Goal: Task Accomplishment & Management: Complete application form

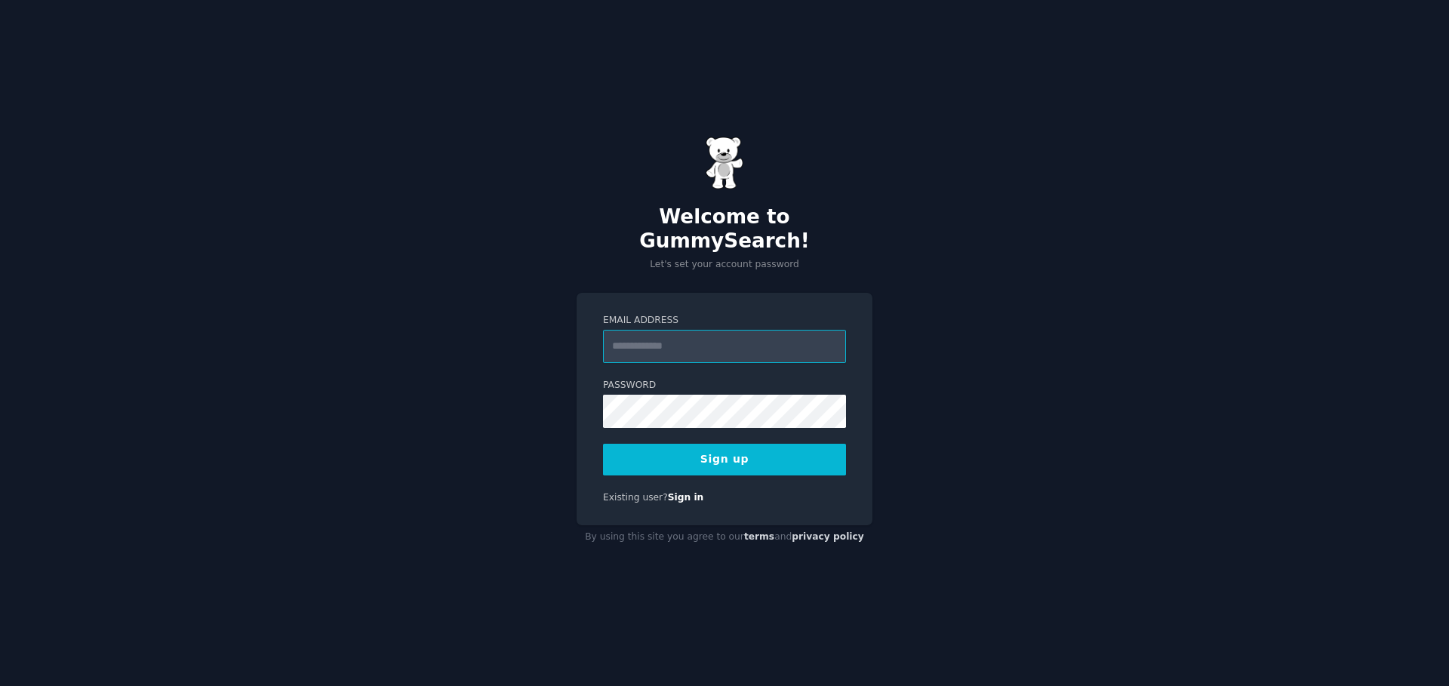
click at [647, 344] on input "Email Address" at bounding box center [724, 346] width 243 height 33
type input "**********"
click at [987, 558] on div "**********" at bounding box center [724, 343] width 1449 height 686
click at [799, 444] on button "Sign up" at bounding box center [724, 460] width 243 height 32
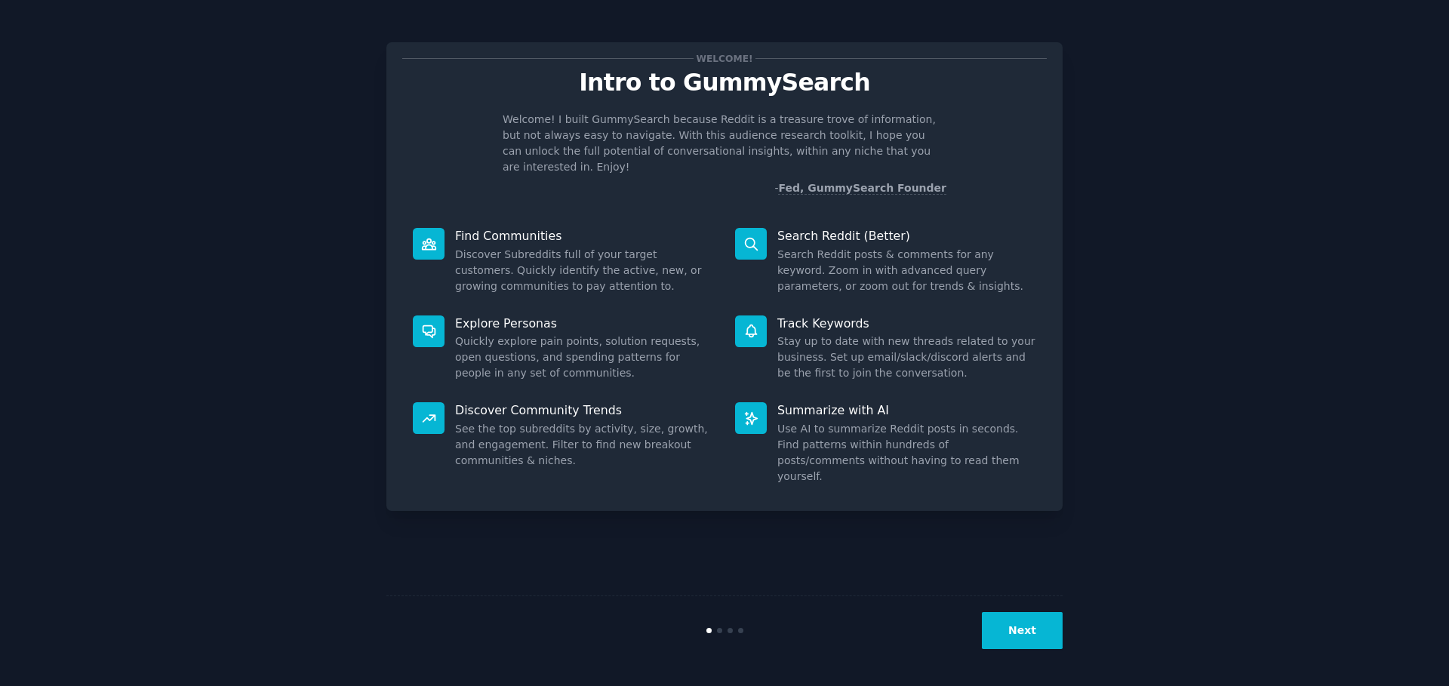
click at [1008, 634] on button "Next" at bounding box center [1022, 630] width 81 height 37
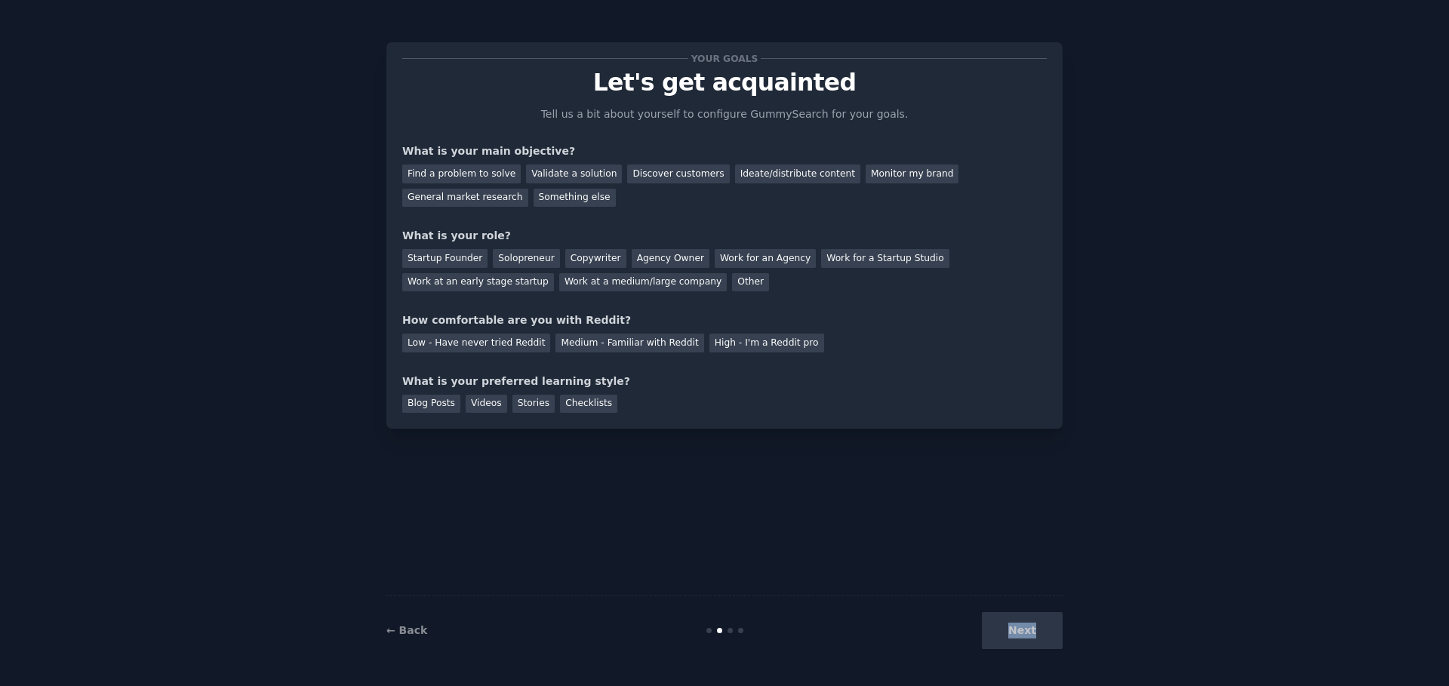
click at [1008, 634] on div "Next" at bounding box center [950, 630] width 226 height 37
click at [1016, 632] on div "Next" at bounding box center [950, 630] width 226 height 37
click at [1024, 629] on div "Next" at bounding box center [950, 630] width 226 height 37
click at [1021, 647] on div "← Back Next" at bounding box center [724, 629] width 676 height 69
click at [1021, 641] on div "Next" at bounding box center [950, 630] width 226 height 37
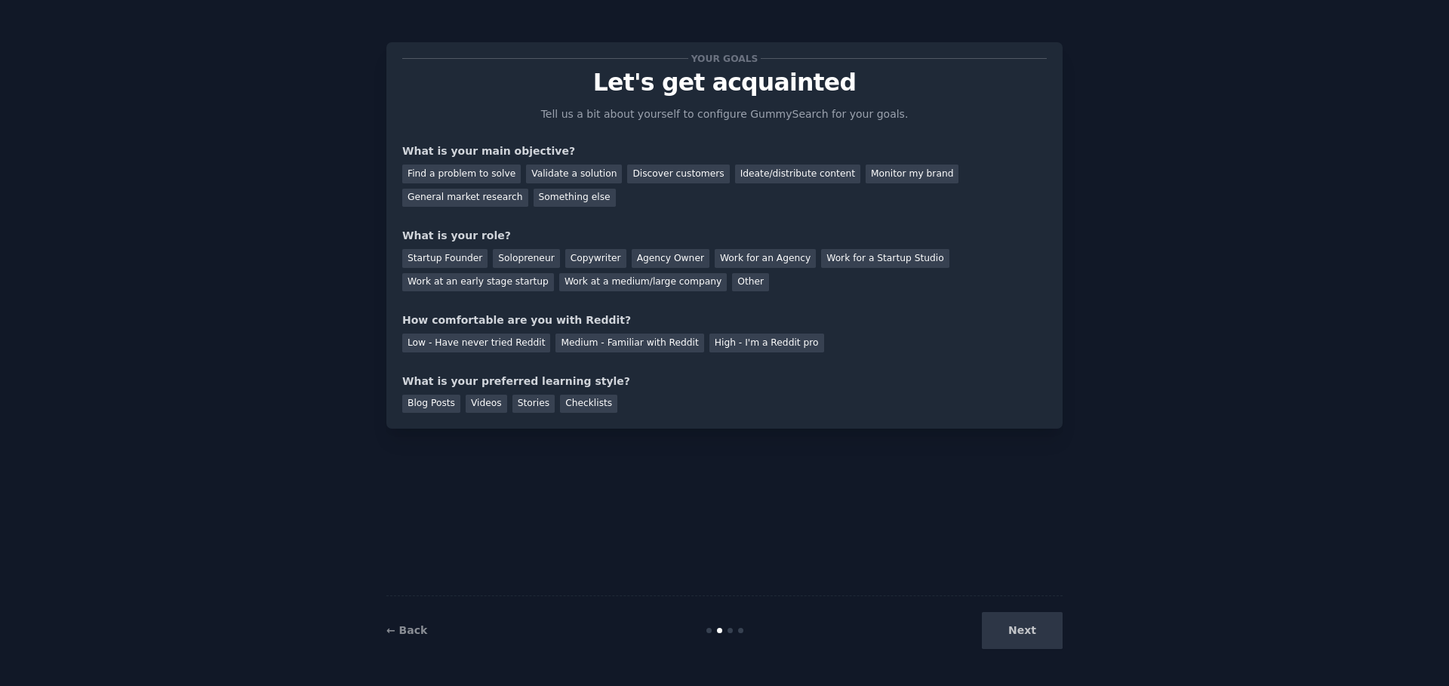
click at [1019, 633] on div "Next" at bounding box center [950, 630] width 226 height 37
click at [429, 263] on div "Startup Founder" at bounding box center [444, 258] width 85 height 19
click at [495, 265] on div "Solopreneur" at bounding box center [526, 258] width 66 height 19
click at [453, 253] on div "Startup Founder" at bounding box center [444, 258] width 85 height 19
click at [1036, 625] on div "Next" at bounding box center [950, 630] width 226 height 37
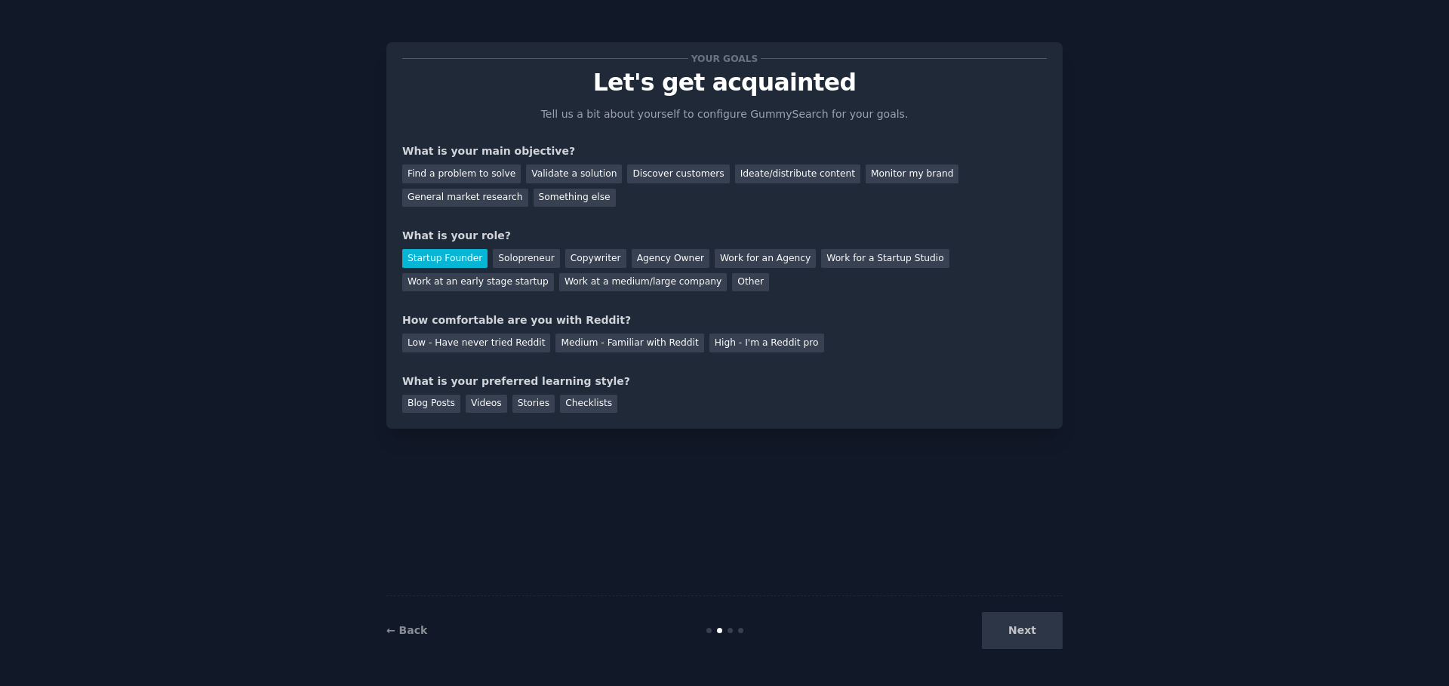
click at [1031, 633] on div "Next" at bounding box center [950, 630] width 226 height 37
click at [597, 347] on div "Medium - Familiar with Reddit" at bounding box center [629, 343] width 148 height 19
click at [528, 177] on div "Validate a solution" at bounding box center [574, 173] width 96 height 19
click at [451, 405] on div "Blog Posts" at bounding box center [431, 404] width 58 height 19
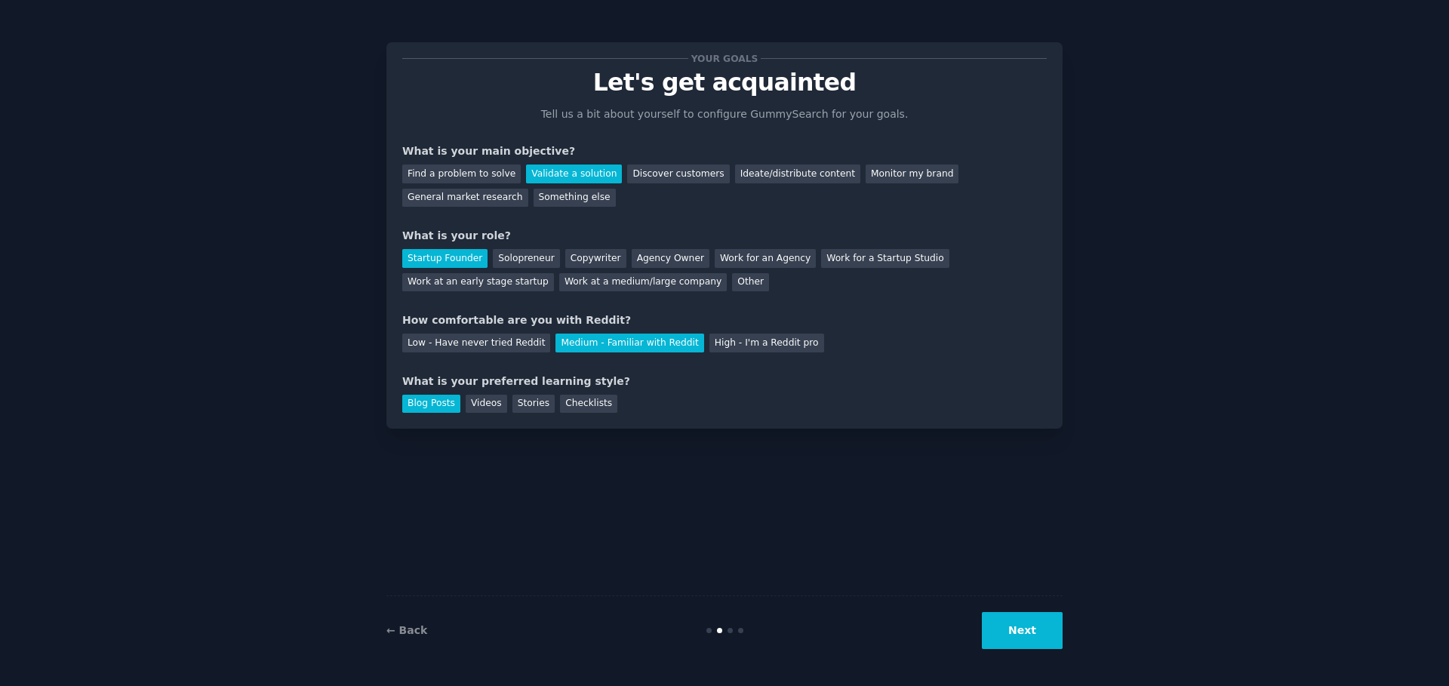
click at [1049, 630] on button "Next" at bounding box center [1022, 630] width 81 height 37
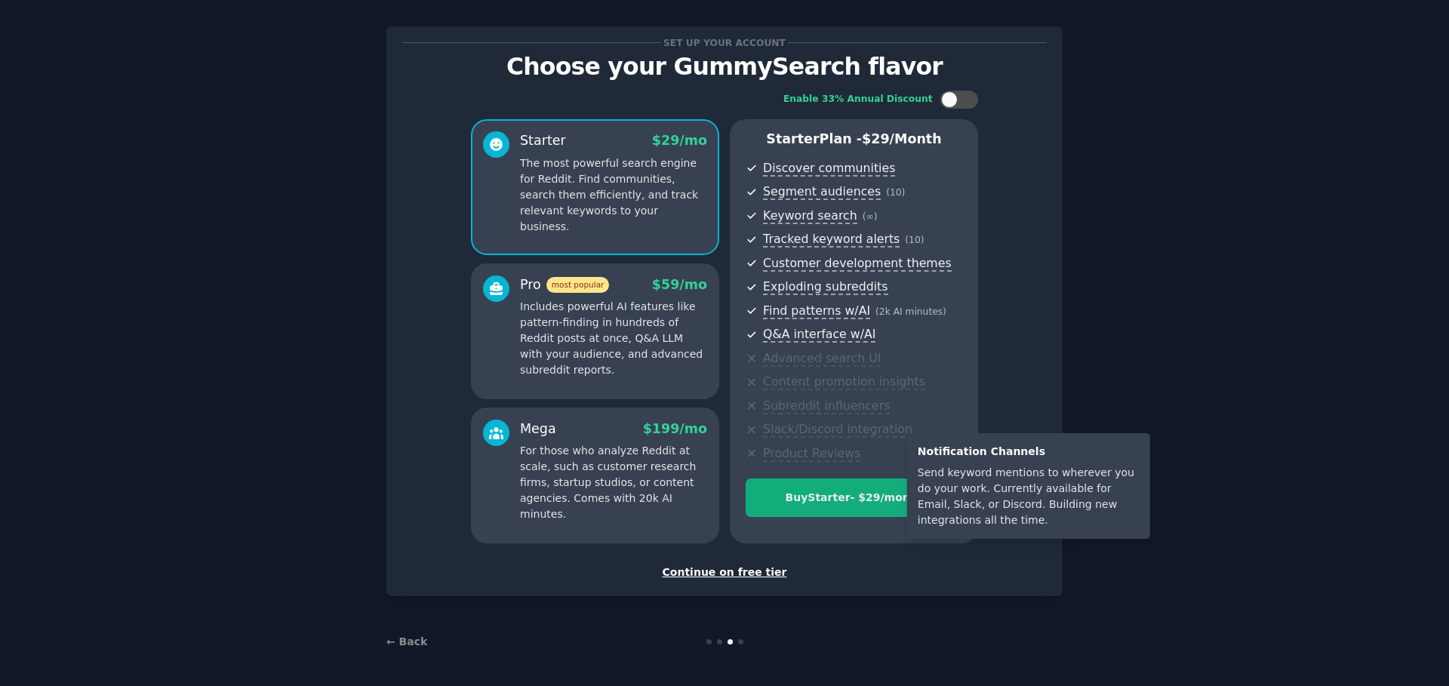
scroll to position [17, 0]
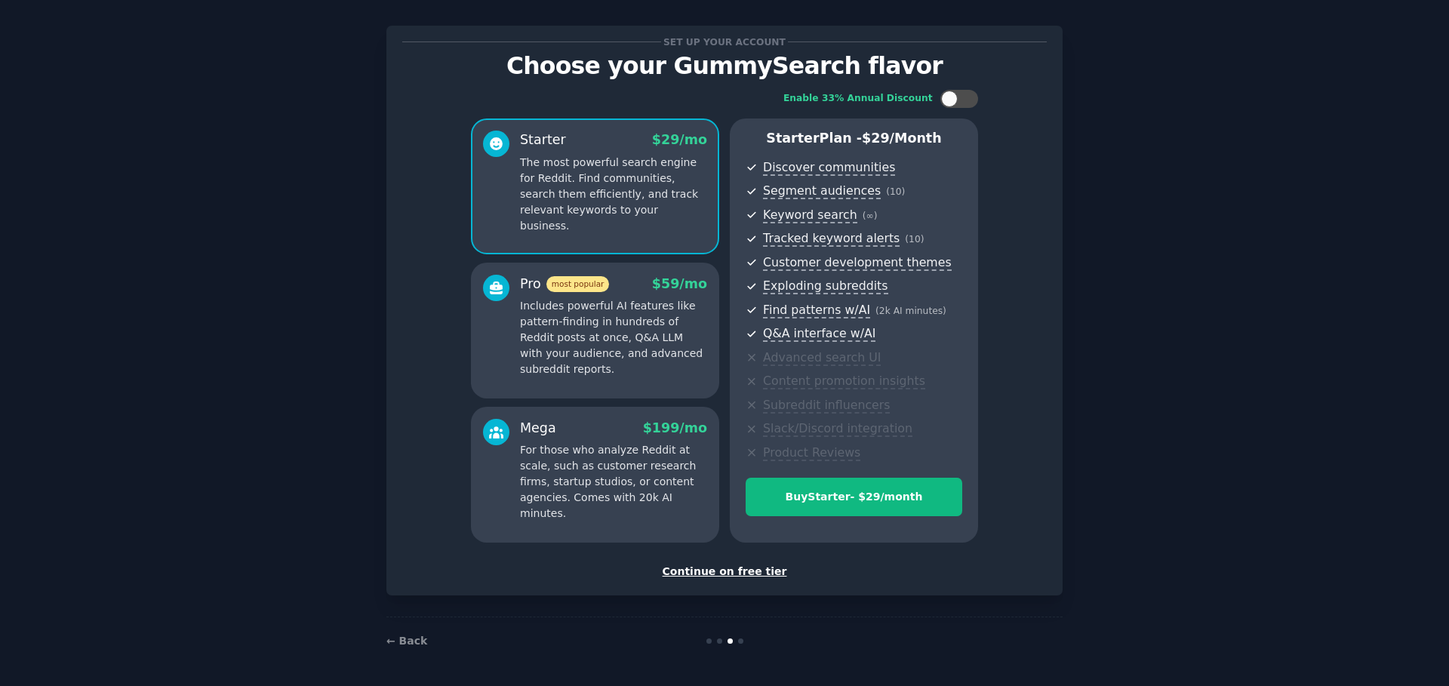
click at [753, 570] on div "Continue on free tier" at bounding box center [724, 572] width 644 height 16
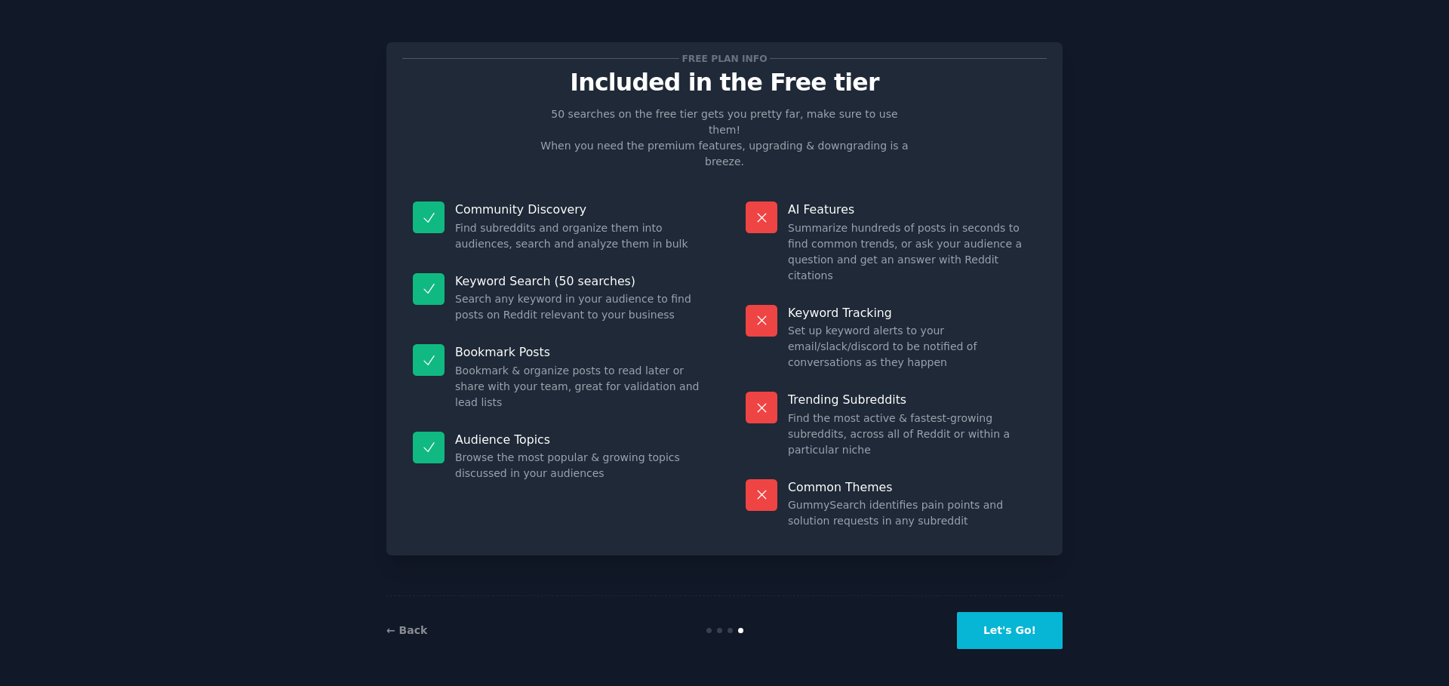
click at [1005, 629] on button "Let's Go!" at bounding box center [1010, 630] width 106 height 37
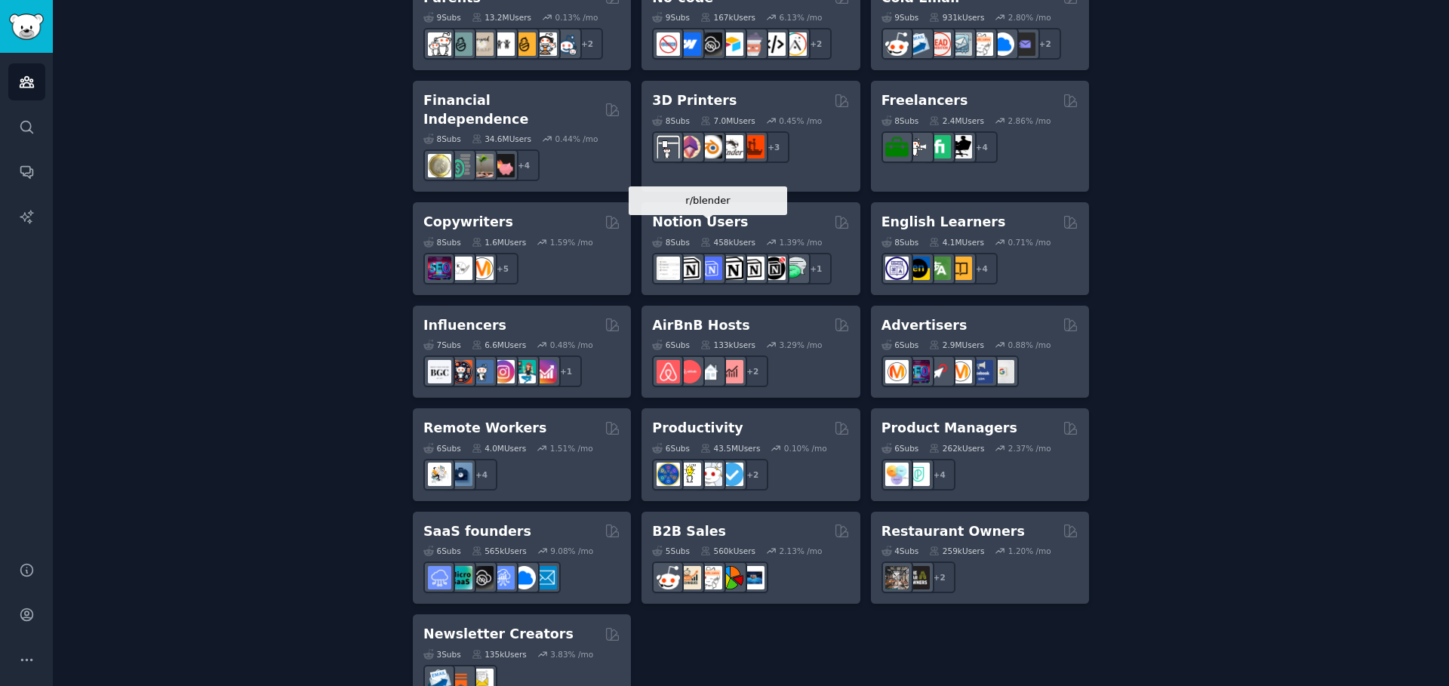
scroll to position [1055, 0]
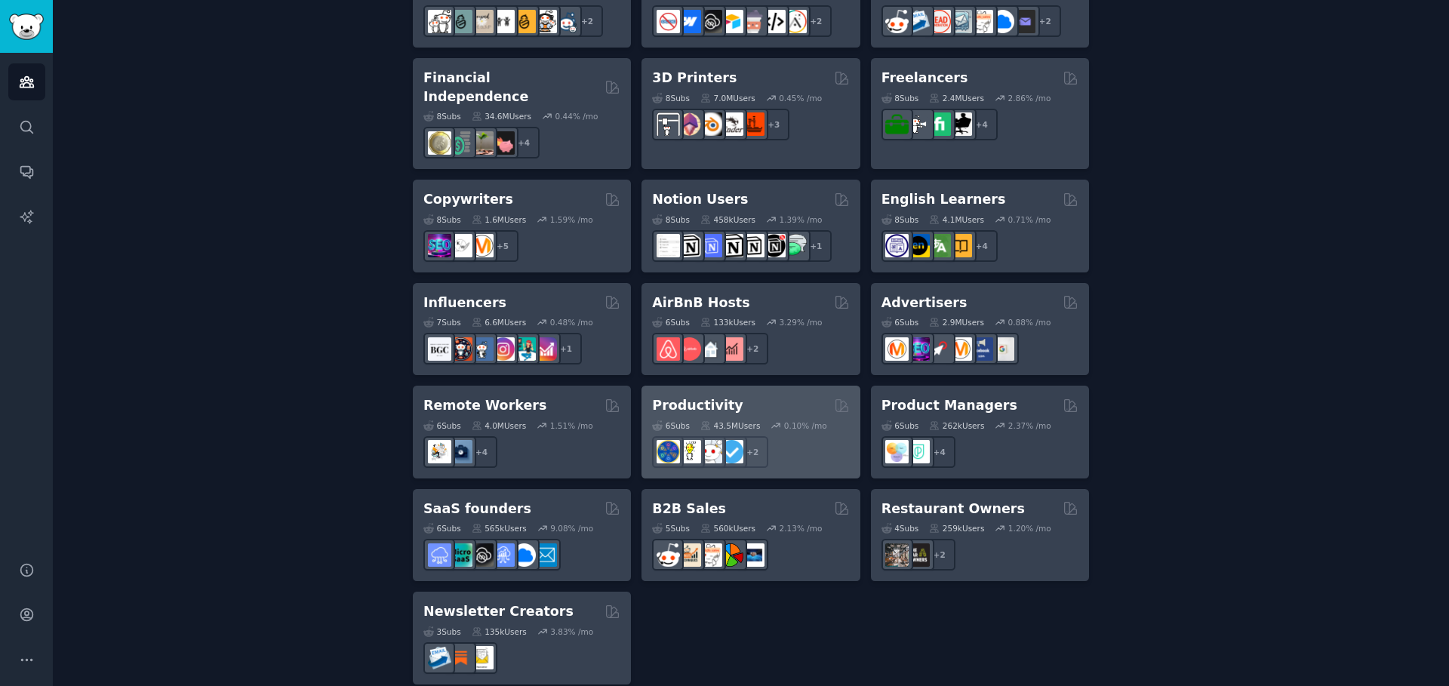
click at [701, 396] on h2 "Productivity" at bounding box center [697, 405] width 91 height 19
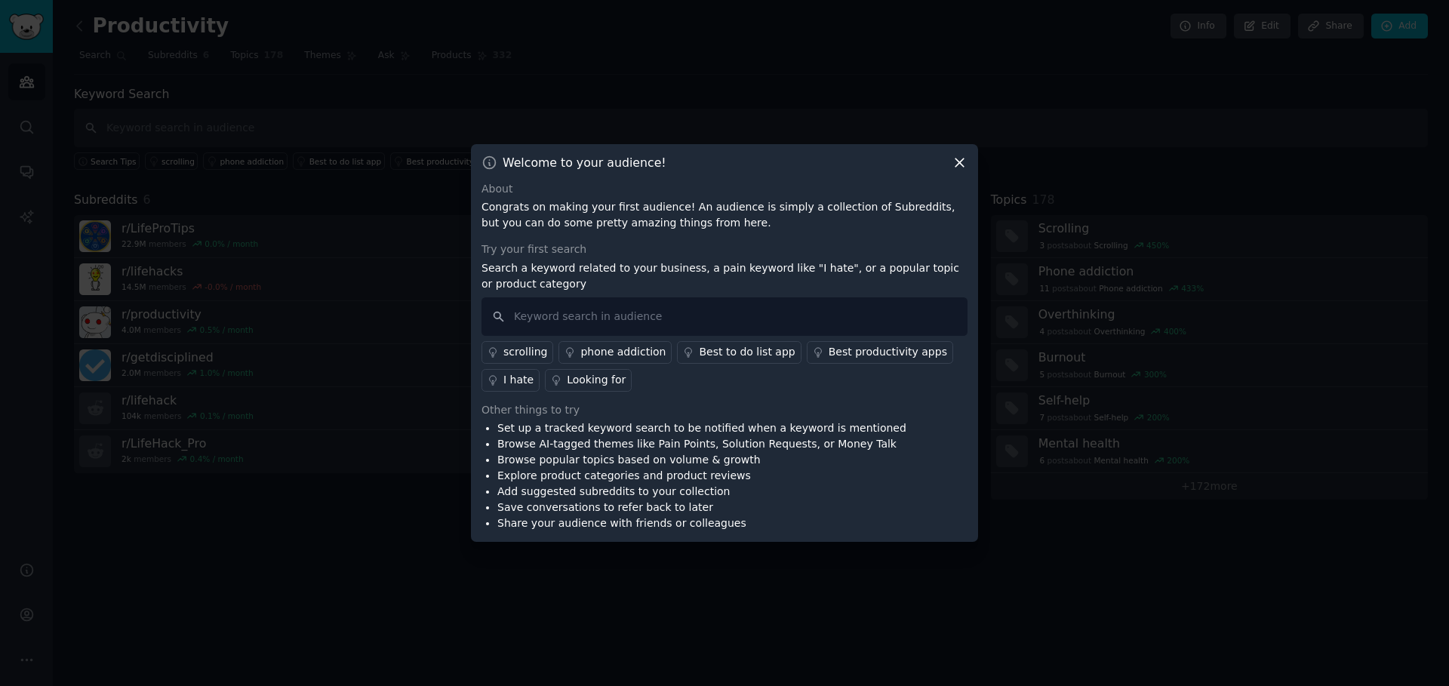
click at [956, 164] on icon at bounding box center [959, 163] width 16 height 16
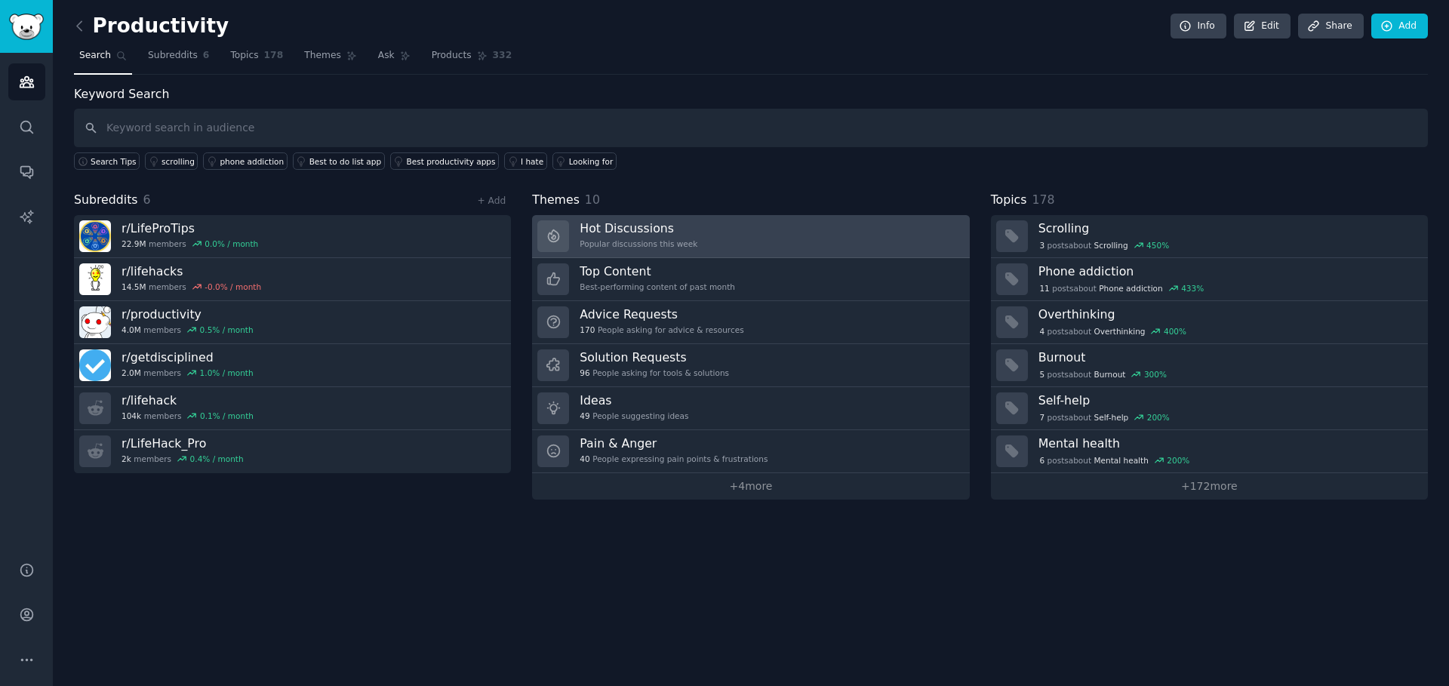
click at [709, 245] on link "Hot Discussions Popular discussions this week" at bounding box center [750, 236] width 437 height 43
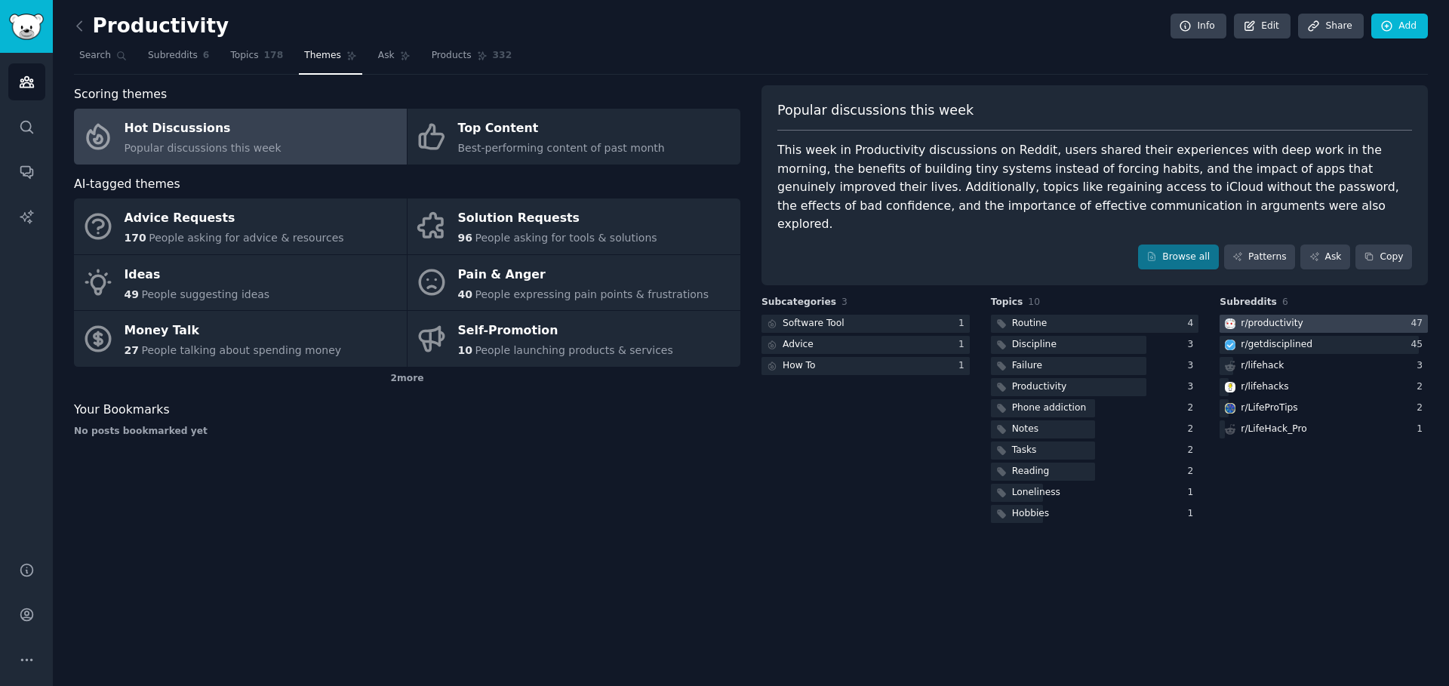
click at [1256, 317] on div "r/ productivity" at bounding box center [1271, 324] width 62 height 14
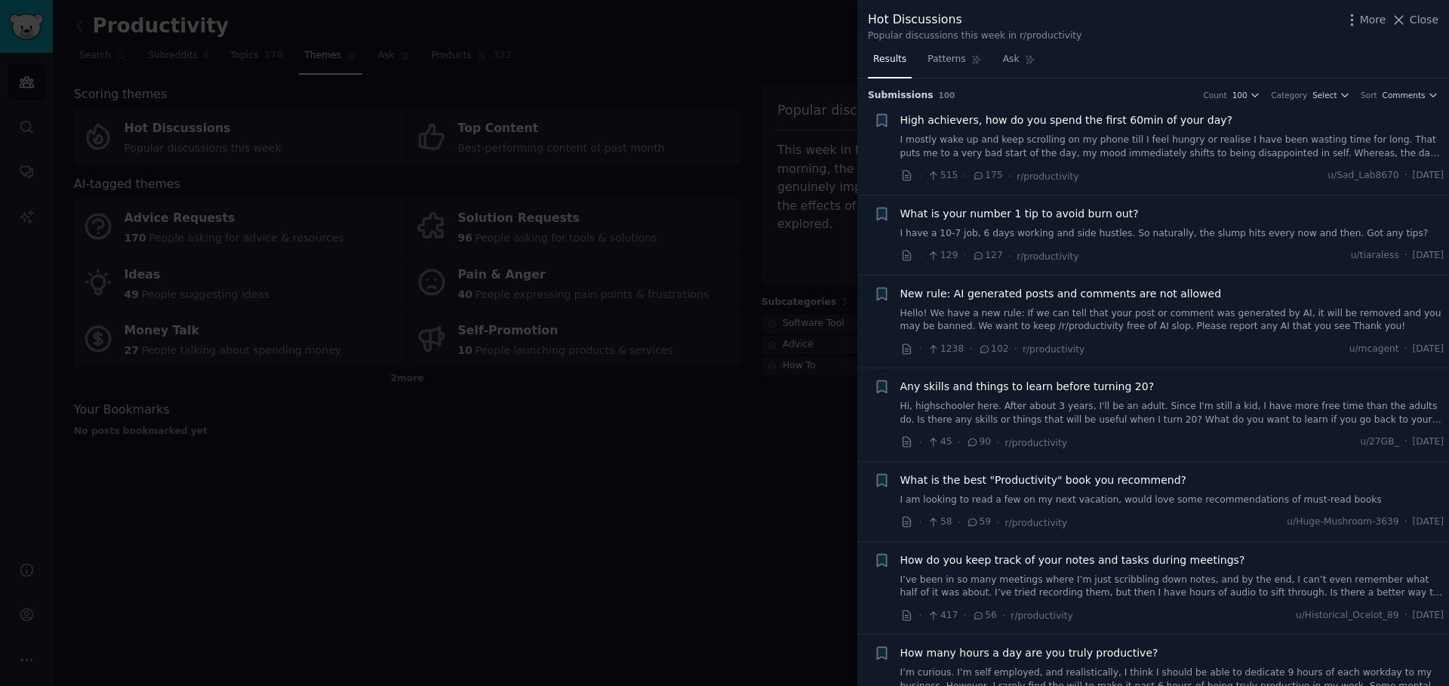
click at [701, 121] on div at bounding box center [724, 343] width 1449 height 686
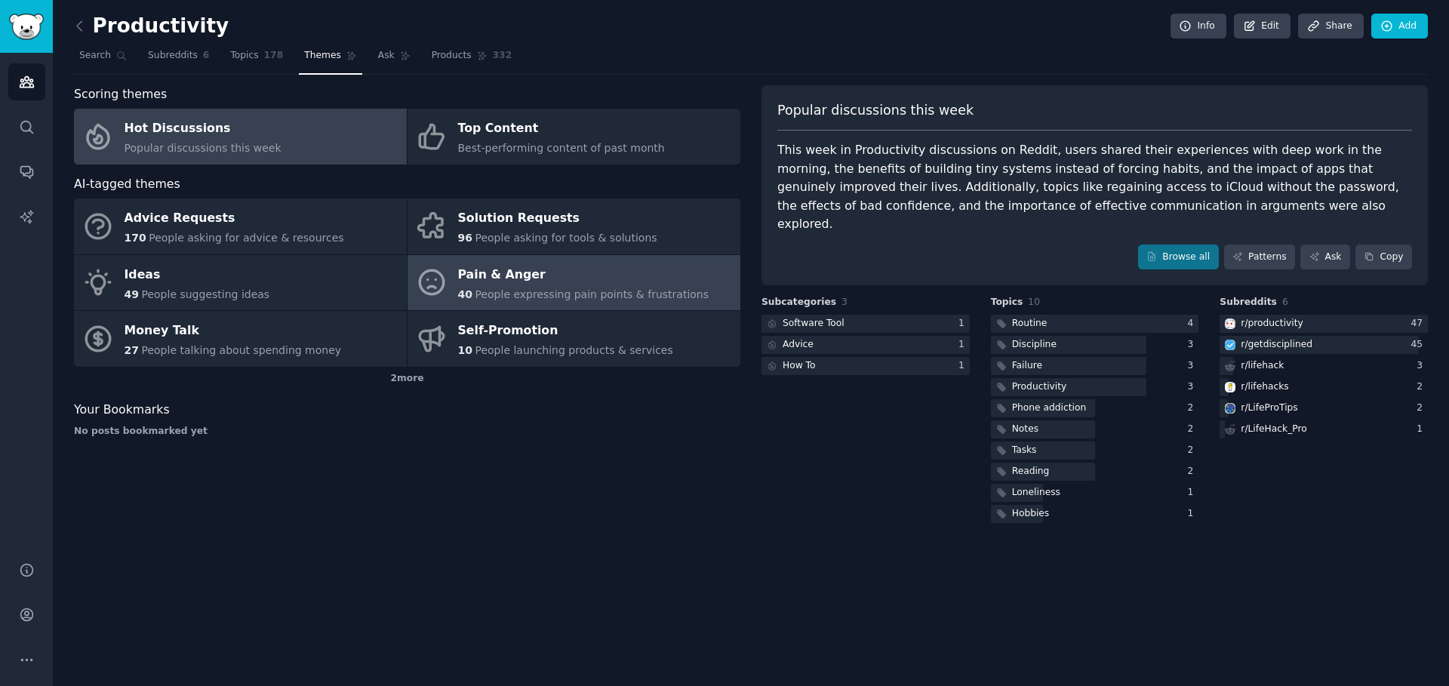
click at [653, 278] on div "Pain & Anger" at bounding box center [583, 275] width 251 height 24
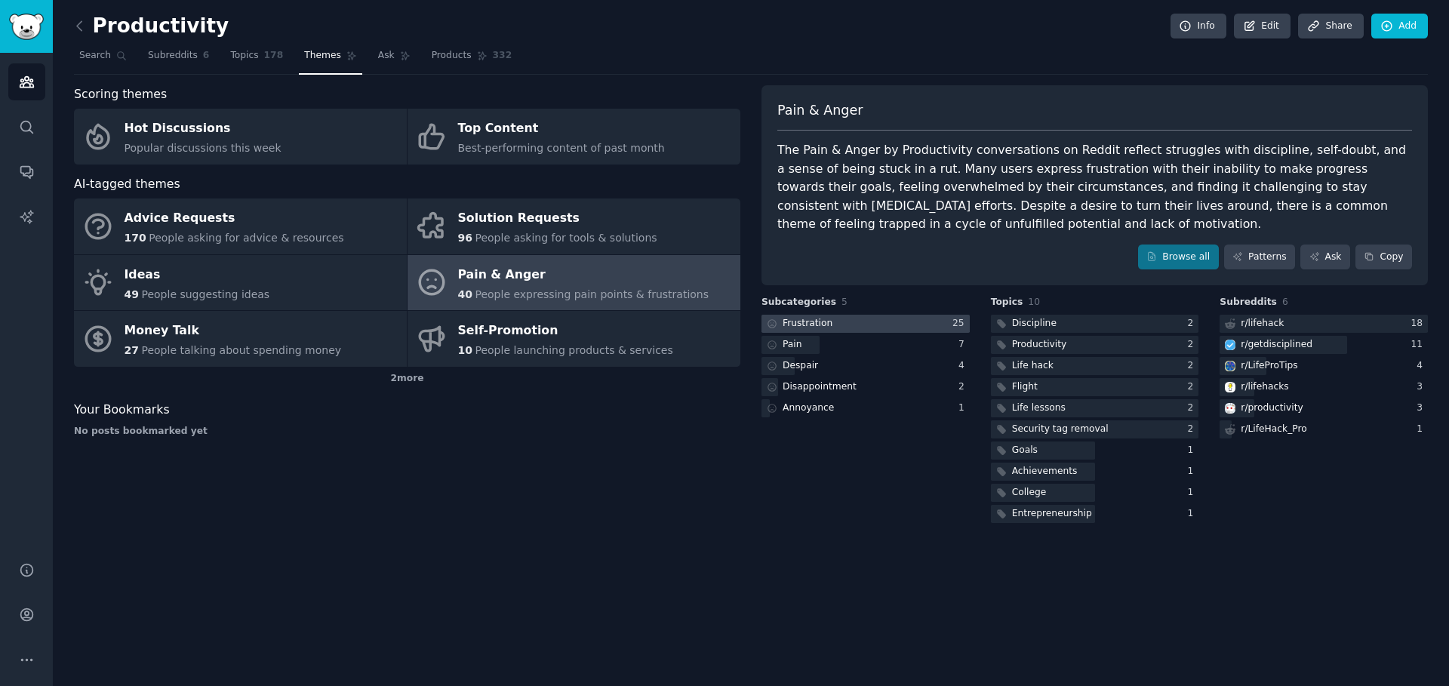
click at [899, 316] on div at bounding box center [865, 324] width 208 height 19
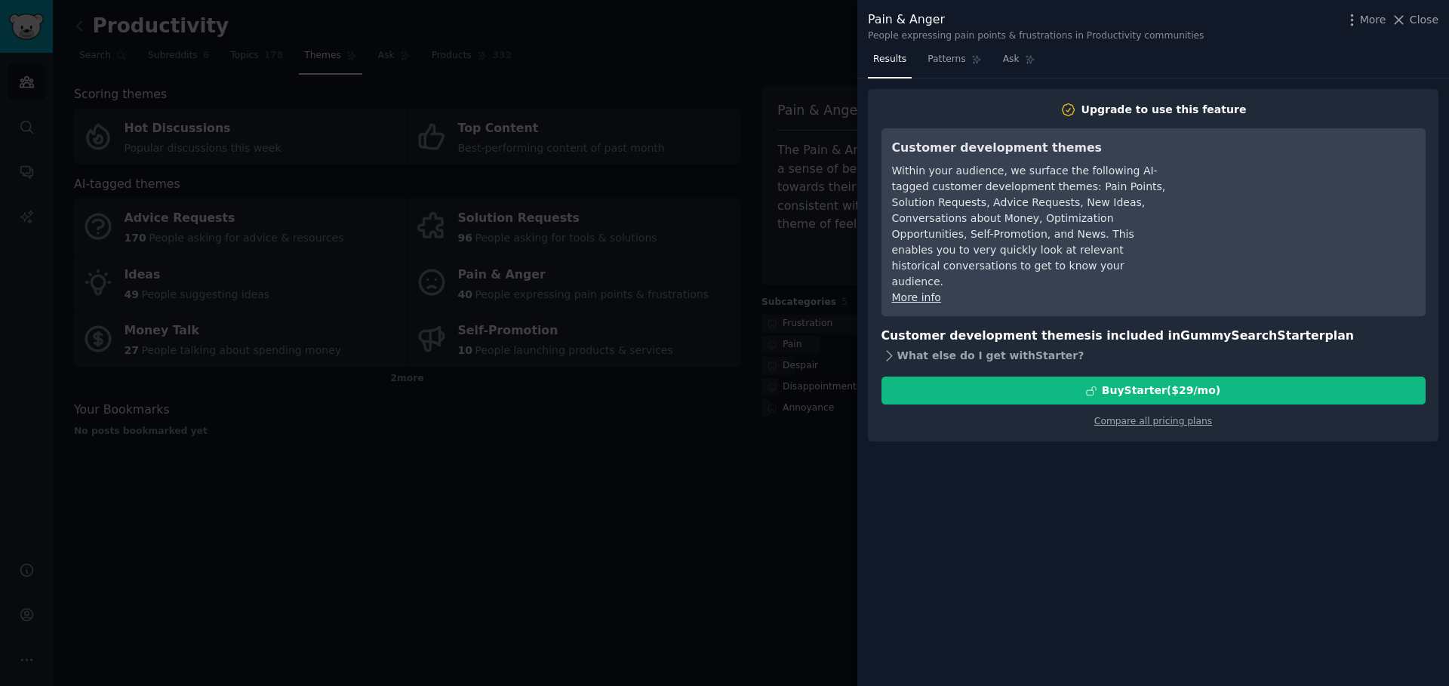
click at [892, 348] on icon at bounding box center [889, 356] width 16 height 16
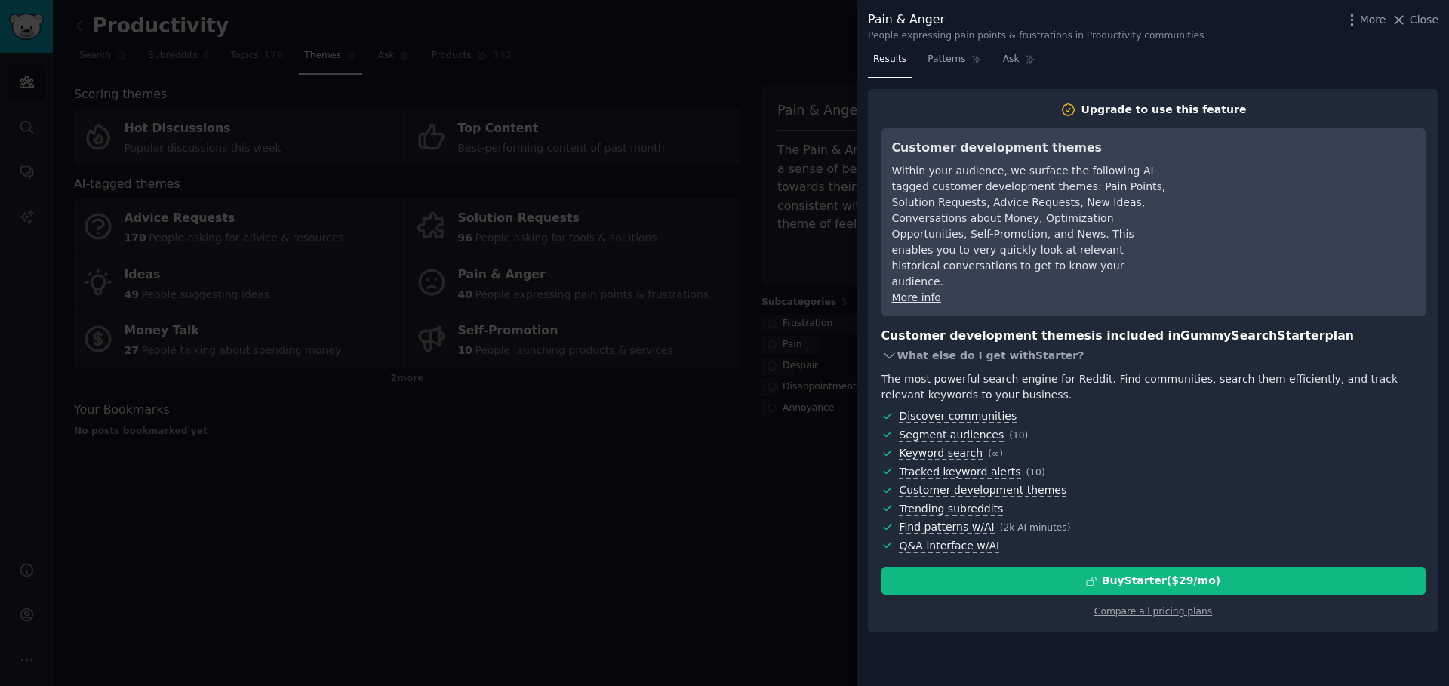
click at [892, 348] on icon at bounding box center [889, 356] width 16 height 16
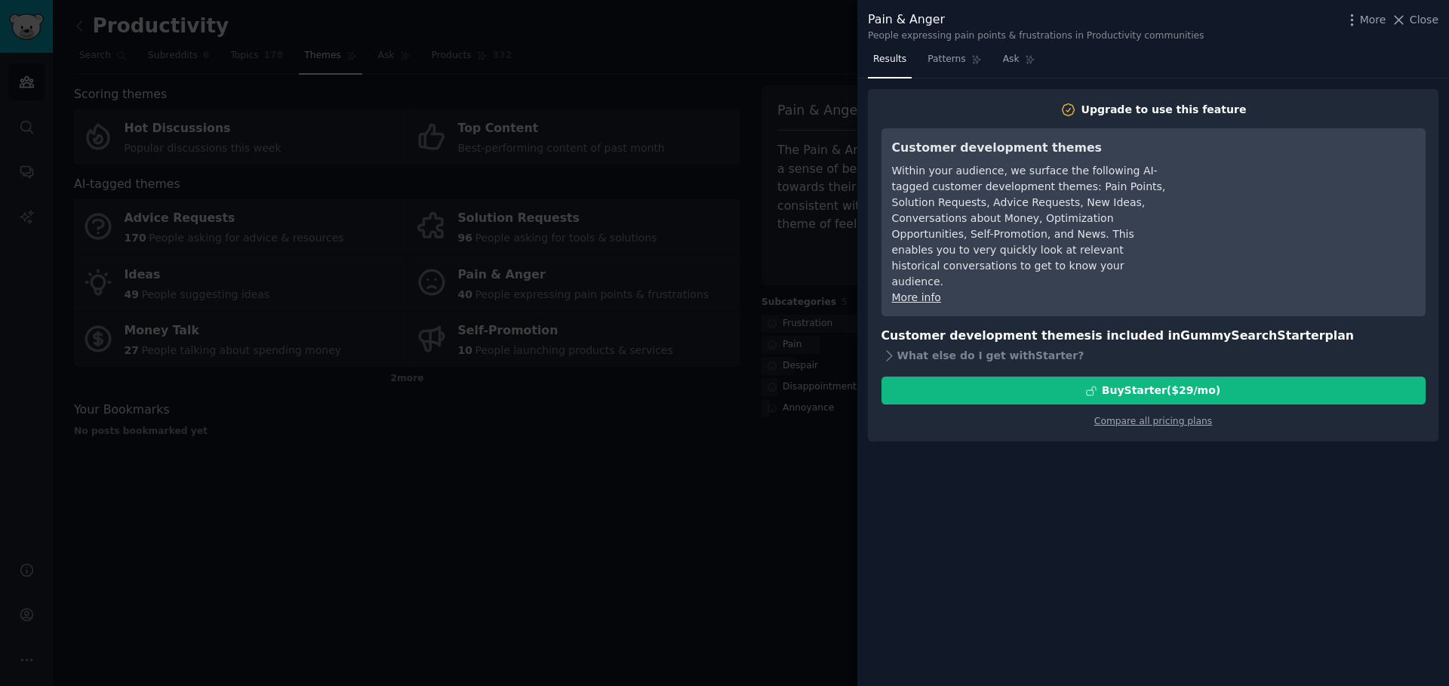
click at [834, 94] on div at bounding box center [724, 343] width 1449 height 686
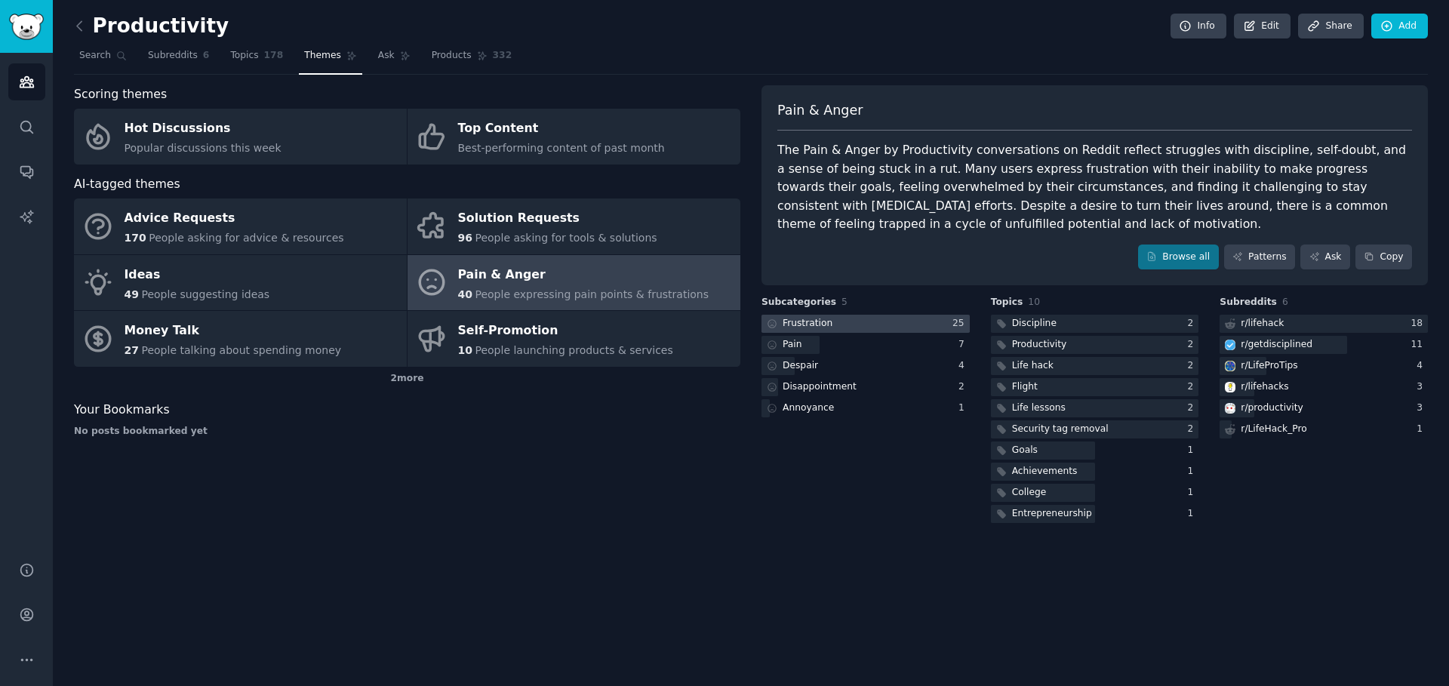
click at [847, 330] on div at bounding box center [865, 324] width 208 height 19
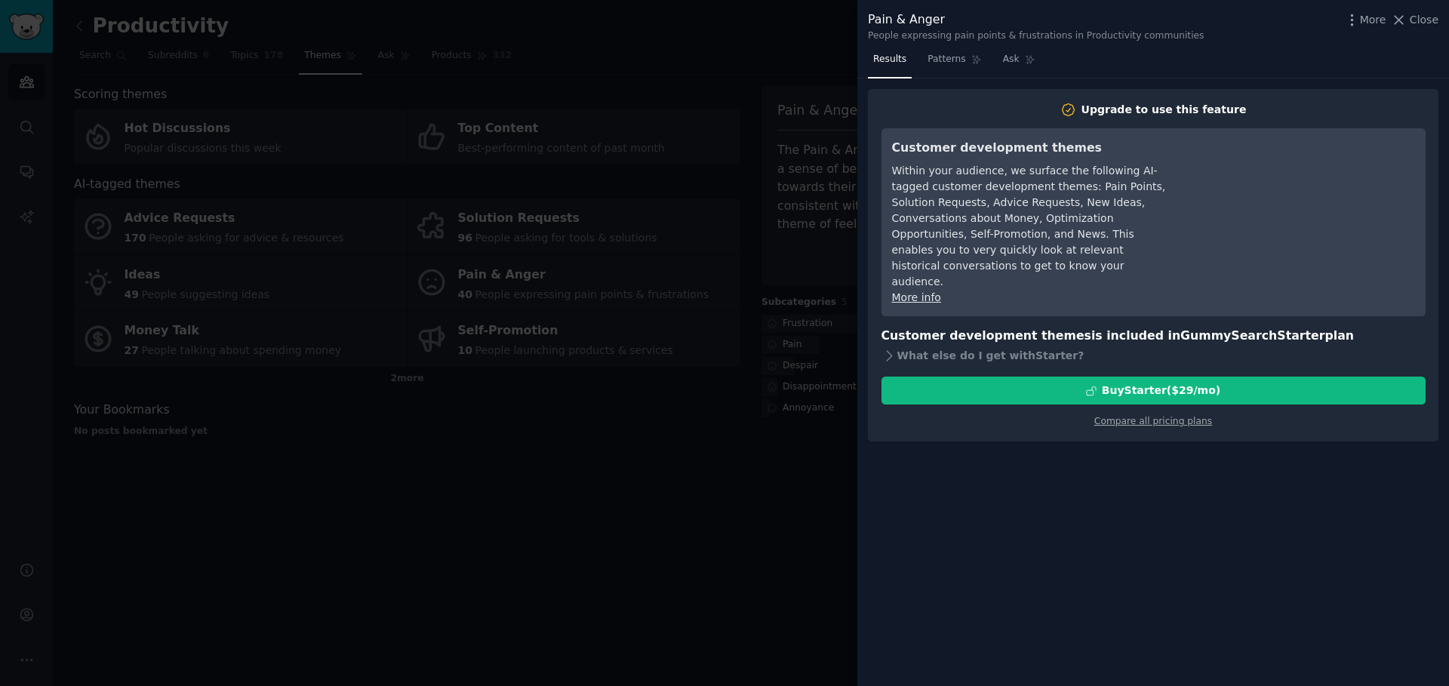
click at [810, 308] on div at bounding box center [724, 343] width 1449 height 686
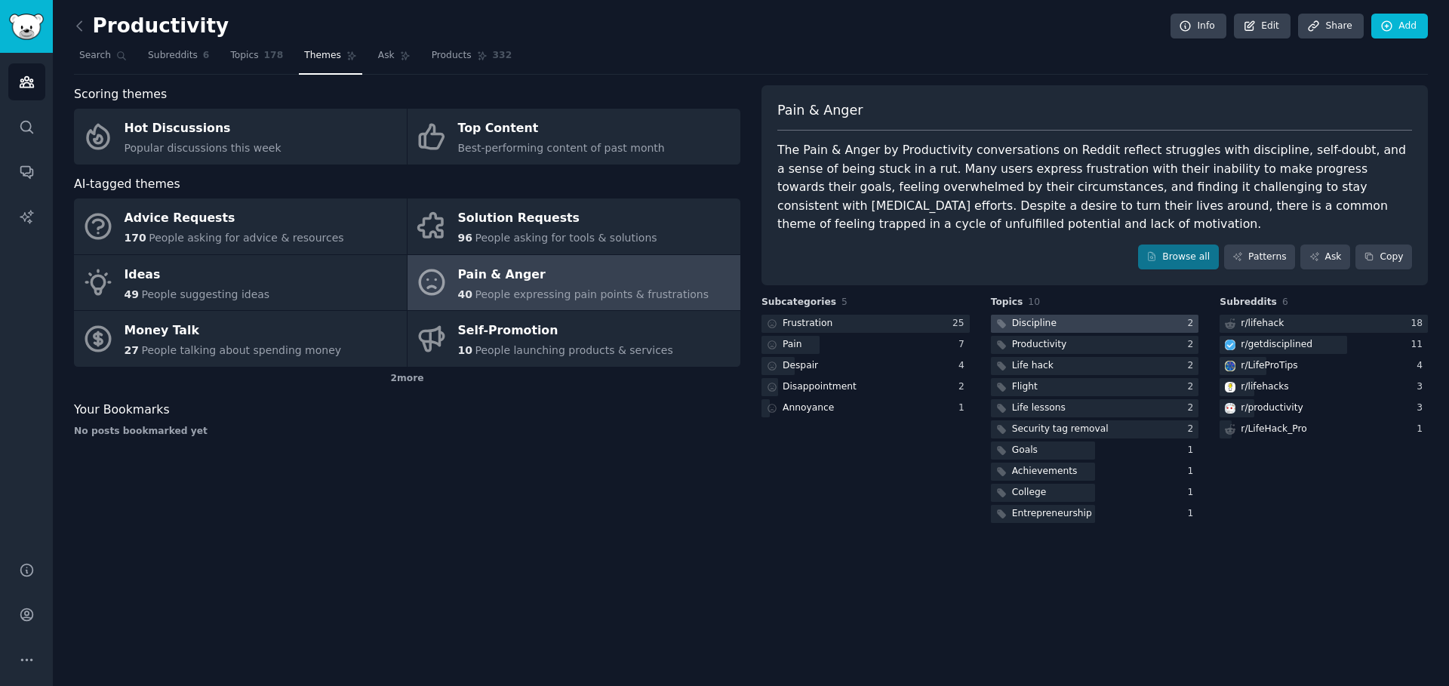
click at [1016, 329] on div "Discipline" at bounding box center [1034, 324] width 45 height 14
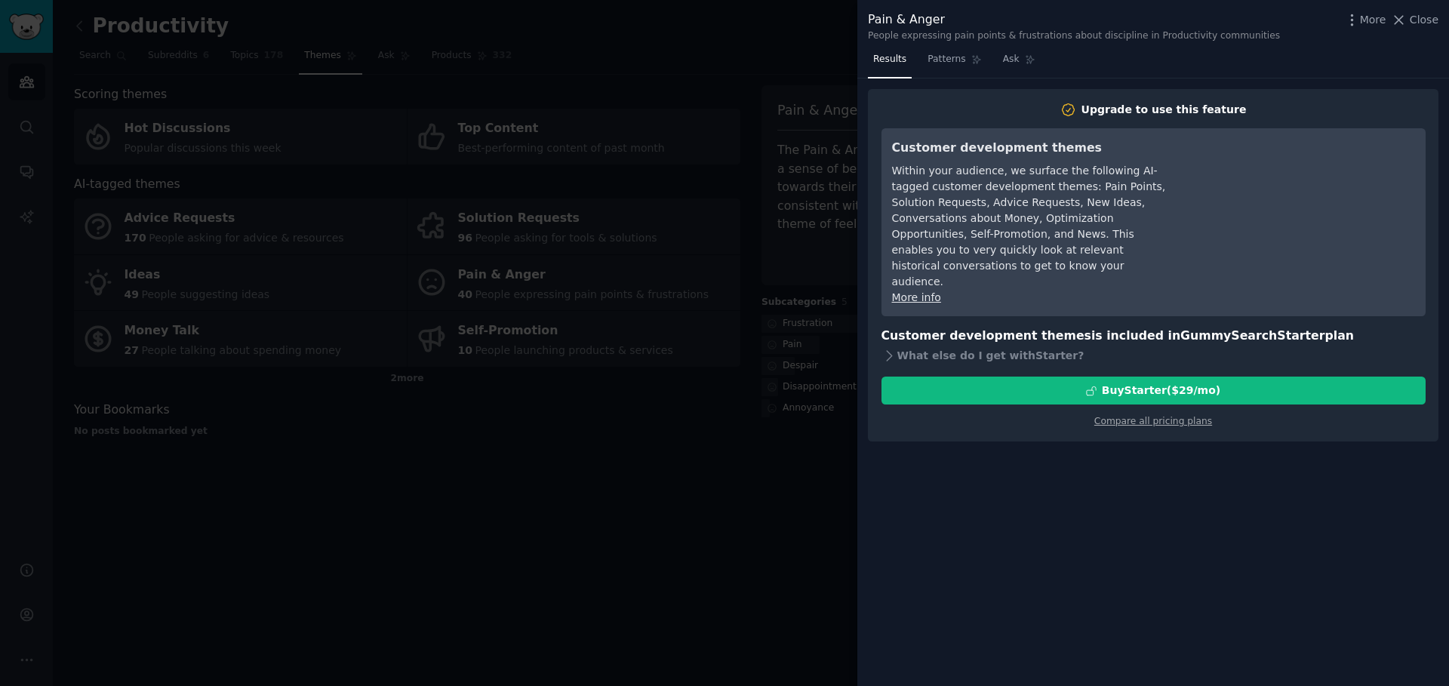
drag, startPoint x: 823, startPoint y: 271, endPoint x: 763, endPoint y: 250, distance: 64.0
click at [822, 270] on div at bounding box center [724, 343] width 1449 height 686
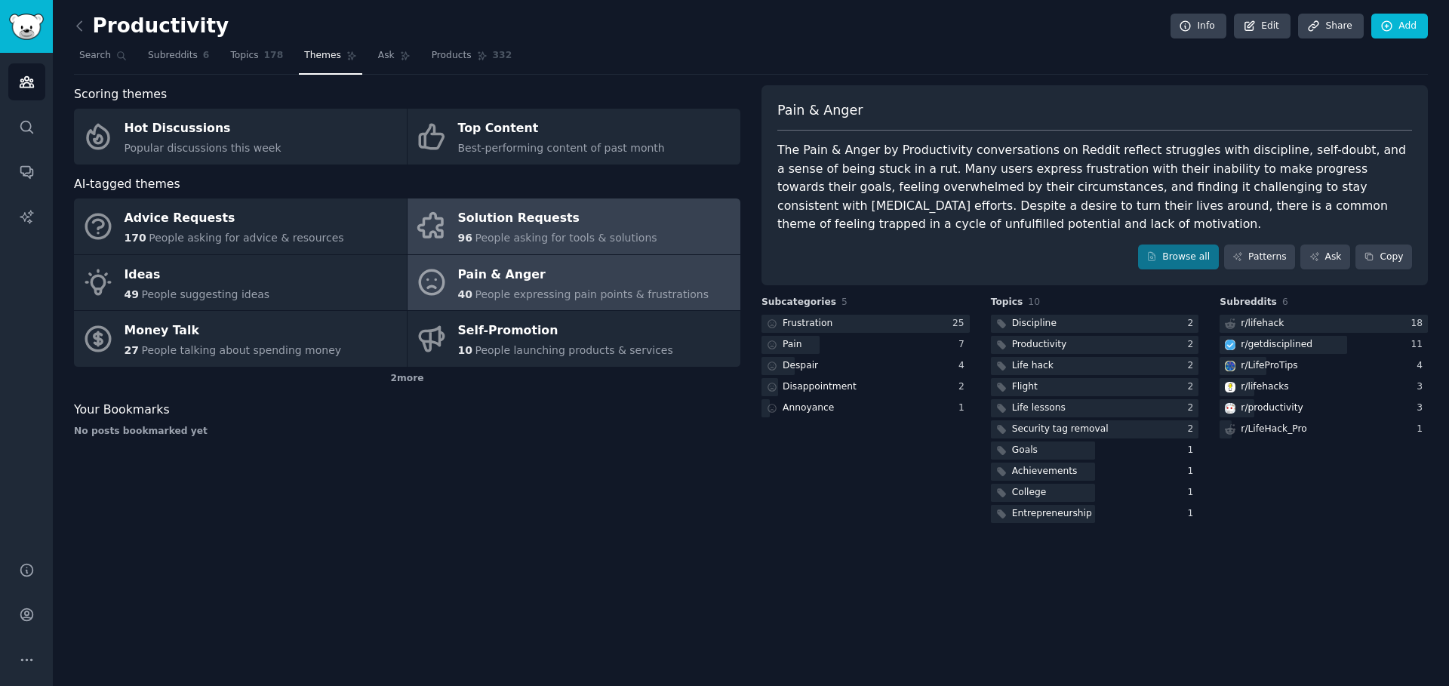
click at [558, 200] on link "Solution Requests 96 People asking for tools & solutions" at bounding box center [573, 226] width 333 height 56
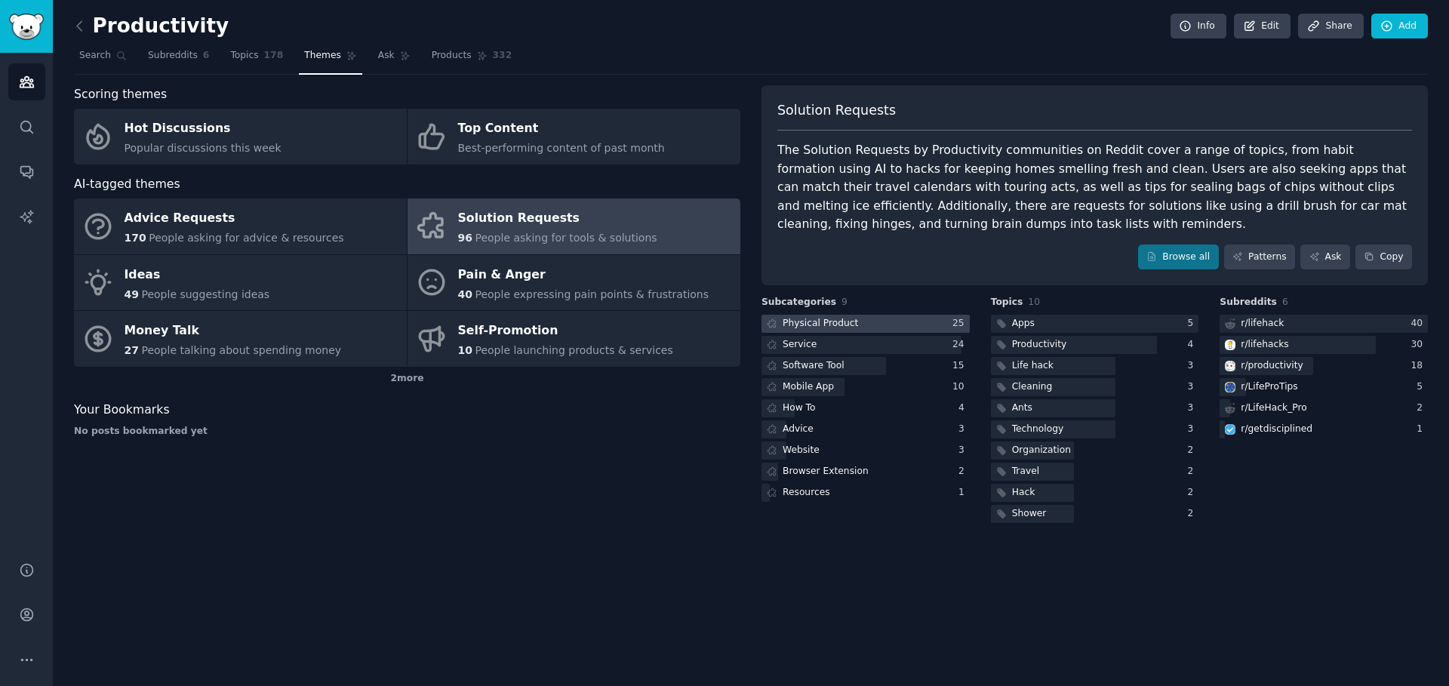
click at [817, 322] on div "Physical Product" at bounding box center [819, 324] width 75 height 14
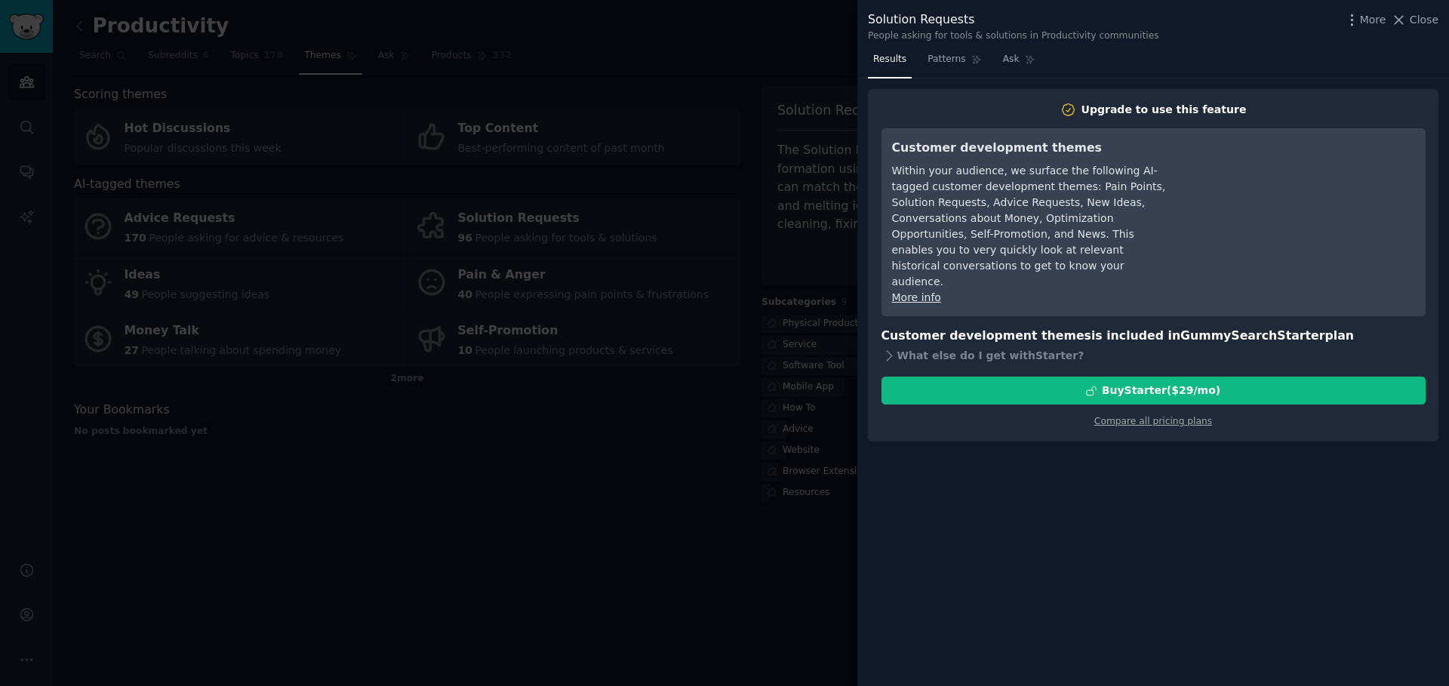
click at [715, 279] on div at bounding box center [724, 343] width 1449 height 686
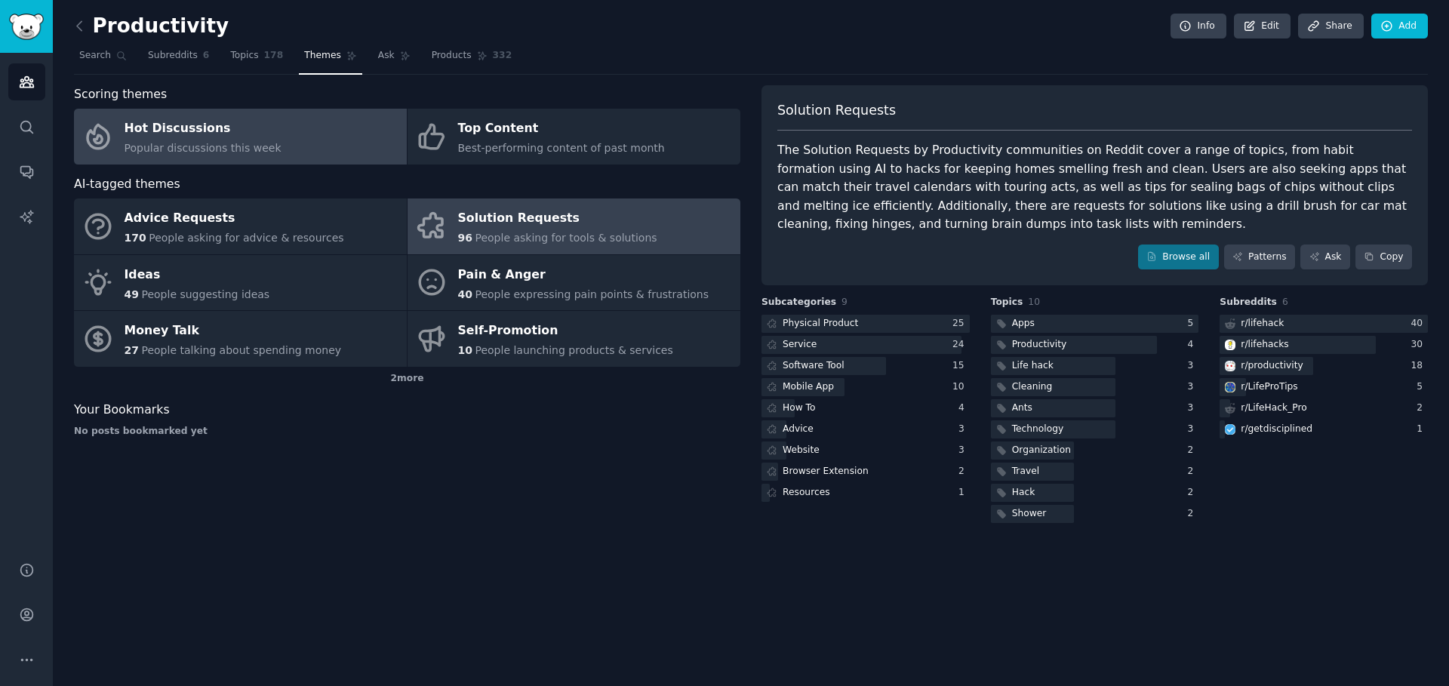
click at [322, 155] on link "Hot Discussions Popular discussions this week" at bounding box center [240, 137] width 333 height 56
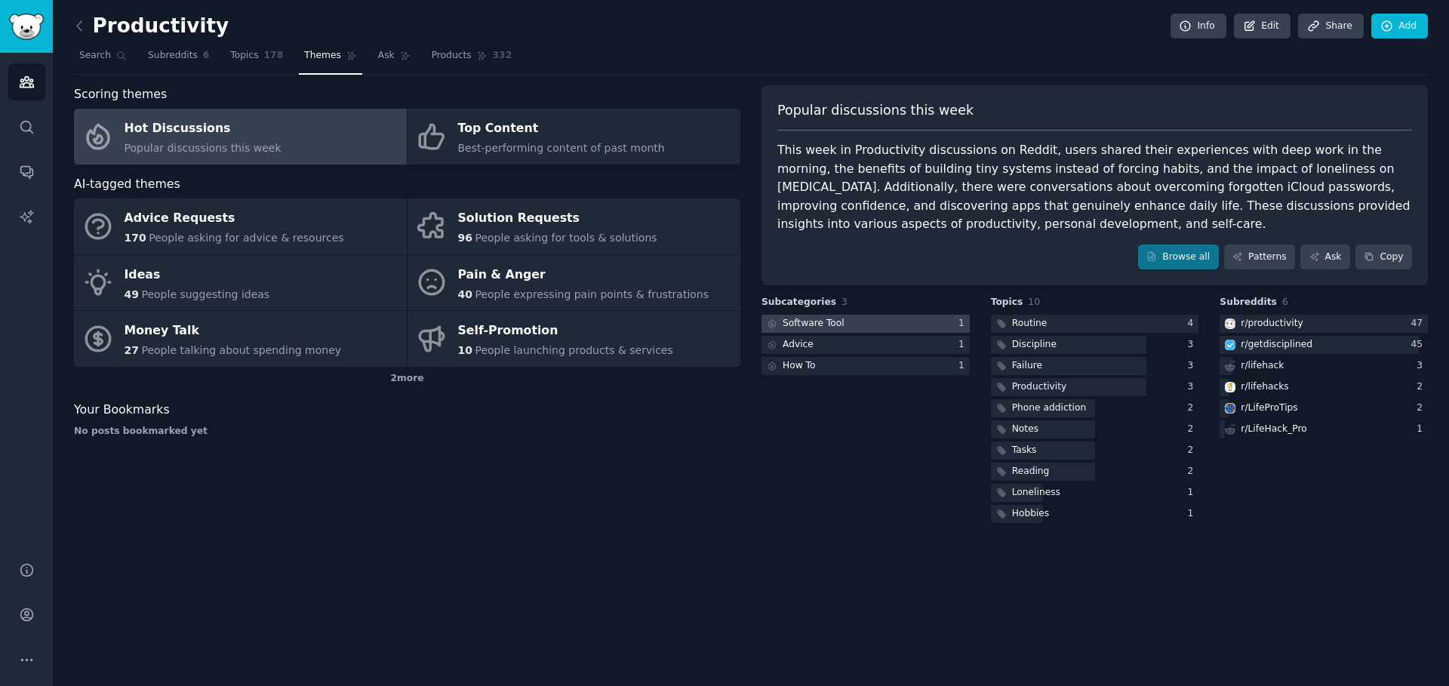
click at [860, 330] on div at bounding box center [865, 324] width 208 height 19
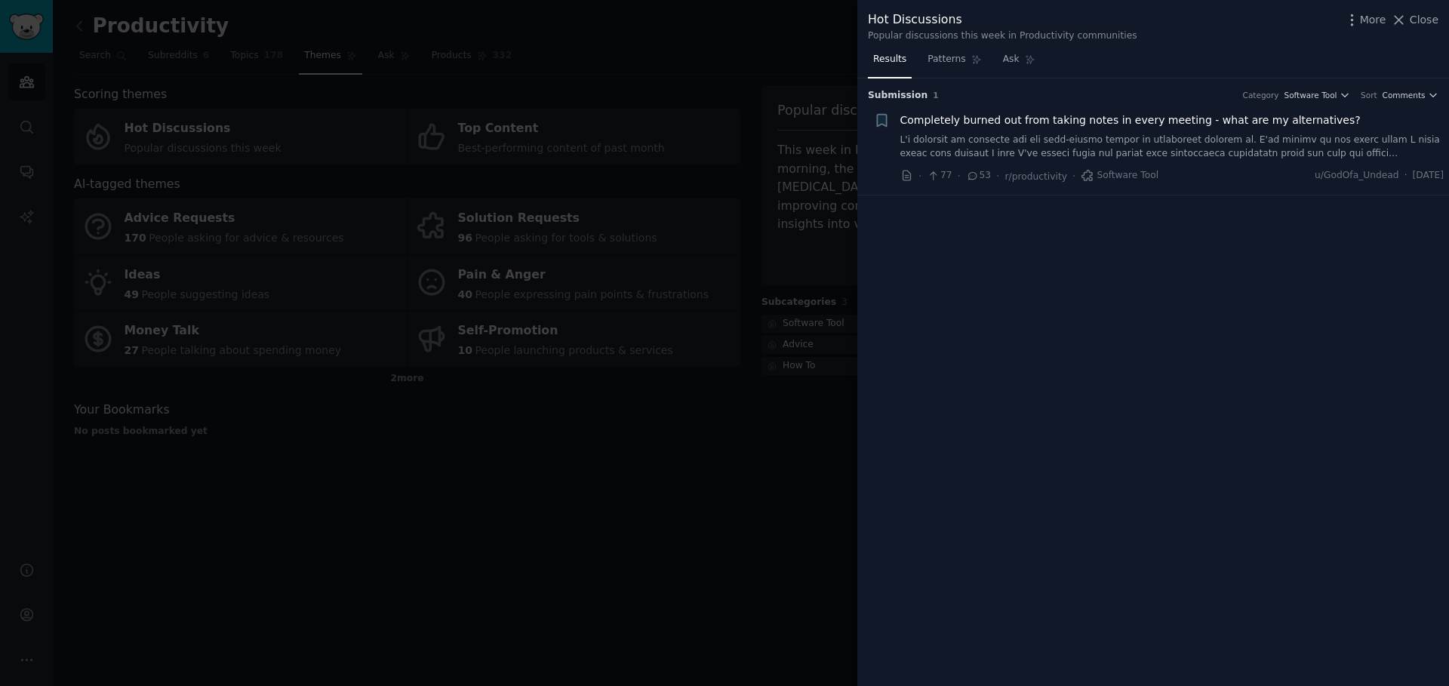
click at [810, 315] on div at bounding box center [724, 343] width 1449 height 686
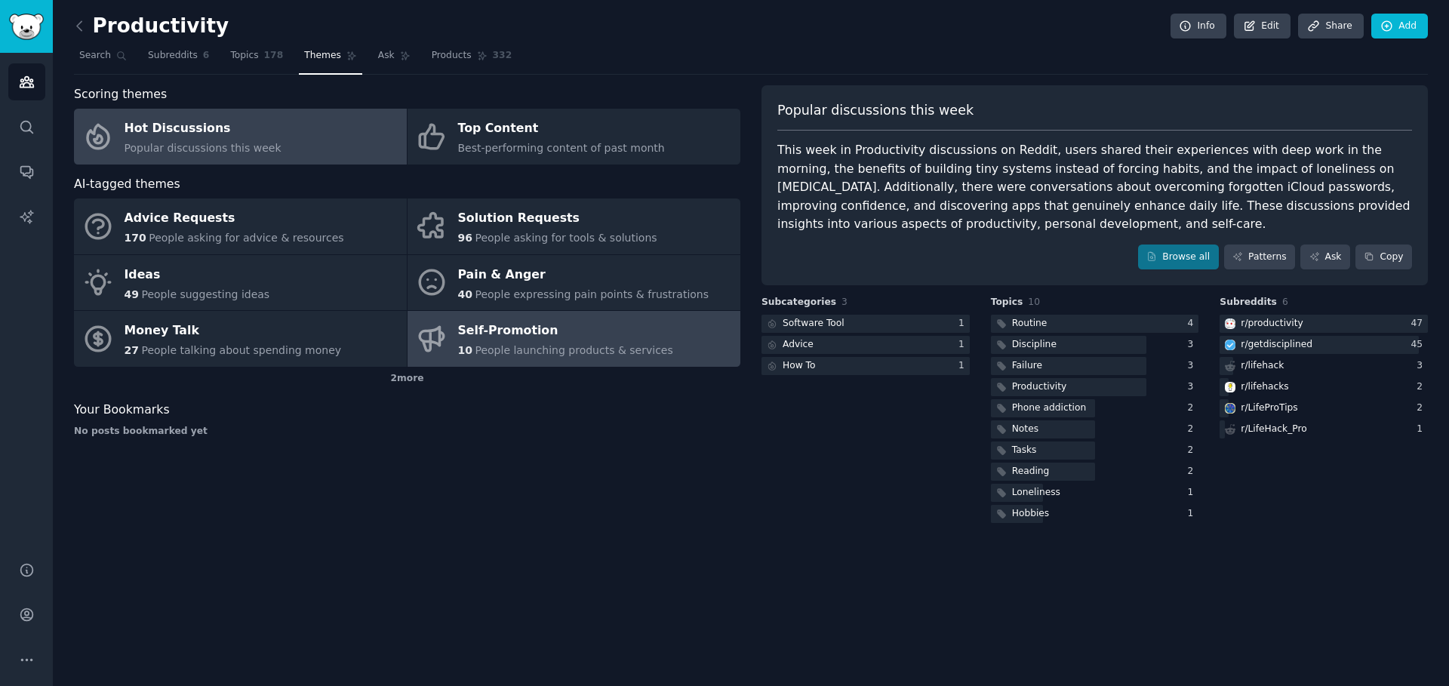
click at [469, 338] on div "Self-Promotion" at bounding box center [565, 331] width 215 height 24
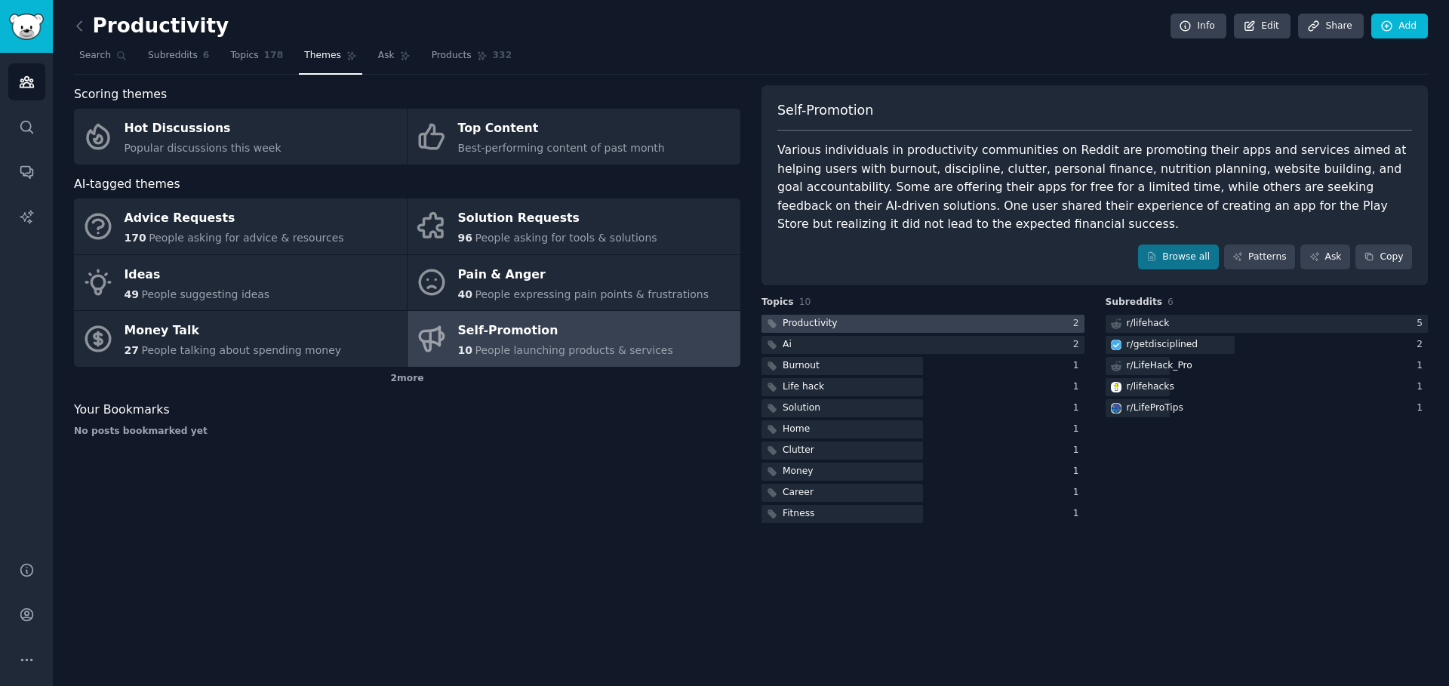
click at [825, 331] on div "Productivity" at bounding box center [800, 324] width 78 height 19
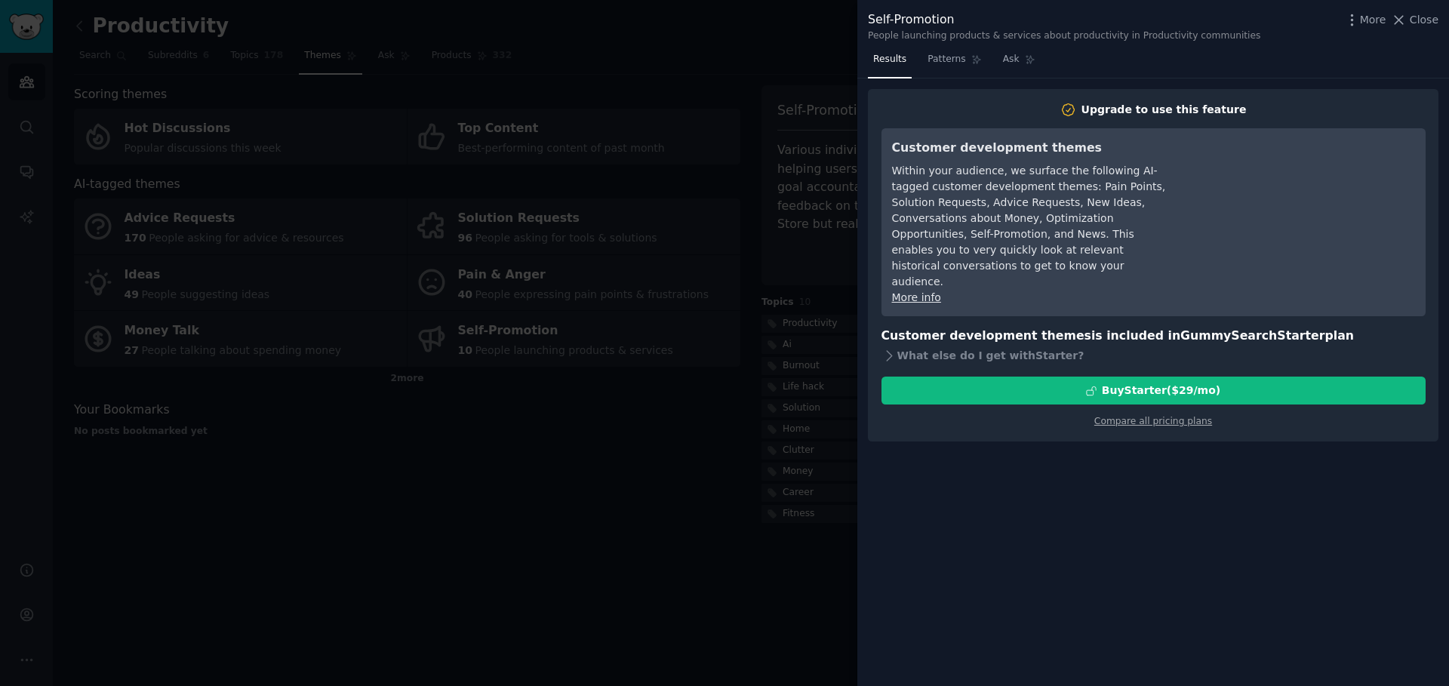
click at [762, 306] on div at bounding box center [724, 343] width 1449 height 686
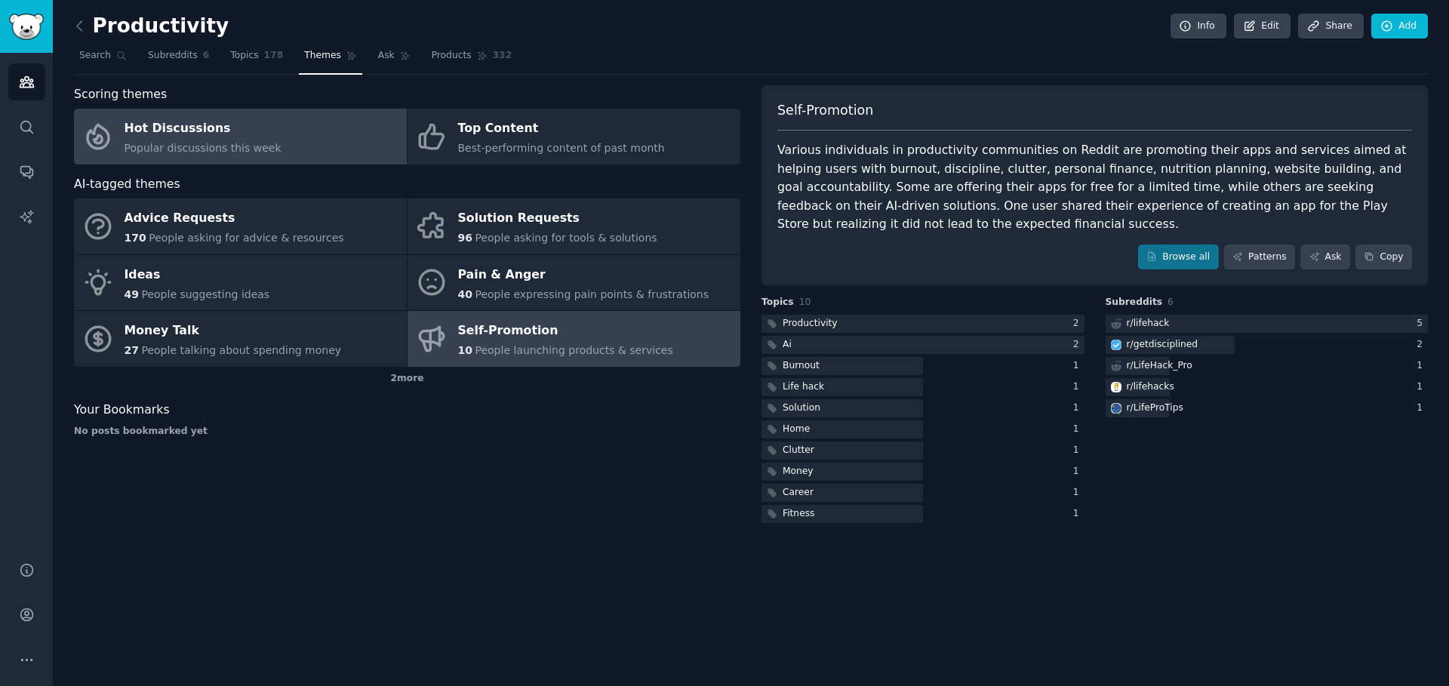
click at [340, 156] on link "Hot Discussions Popular discussions this week" at bounding box center [240, 137] width 333 height 56
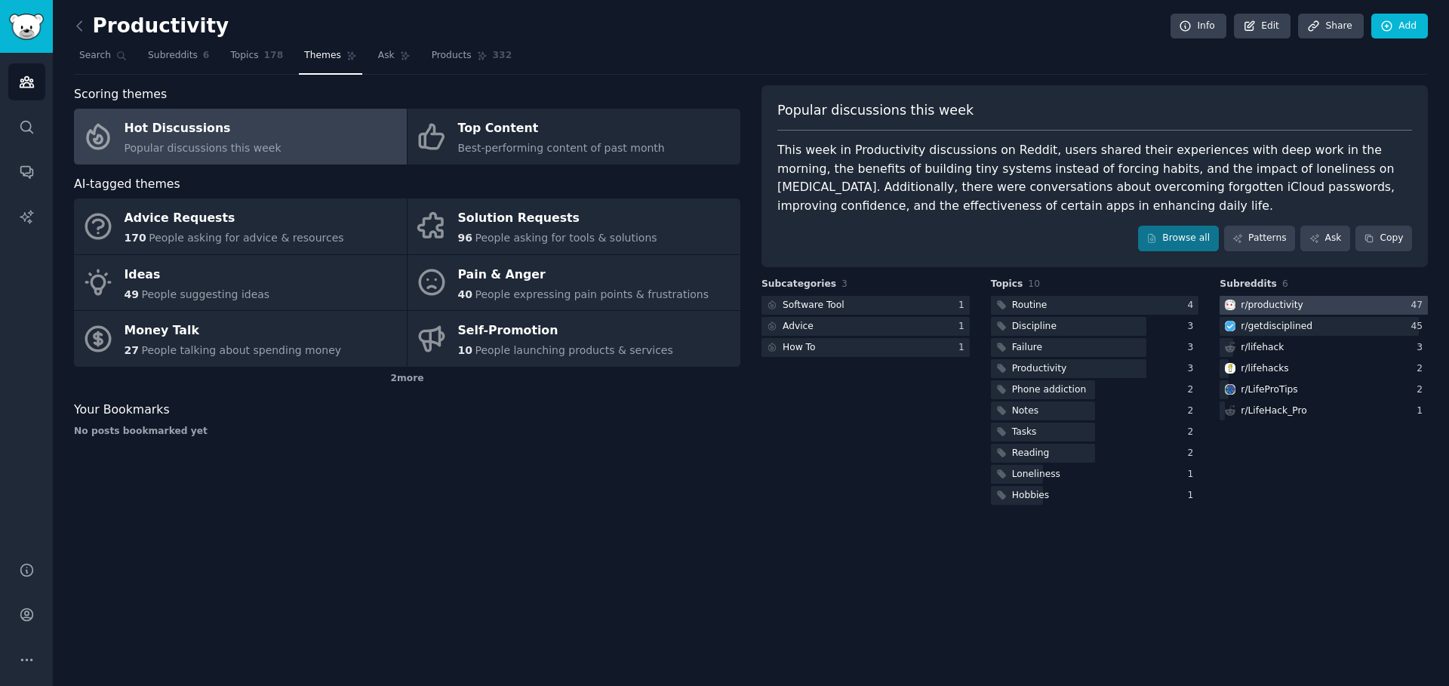
click at [1257, 306] on div "r/ productivity" at bounding box center [1271, 306] width 62 height 14
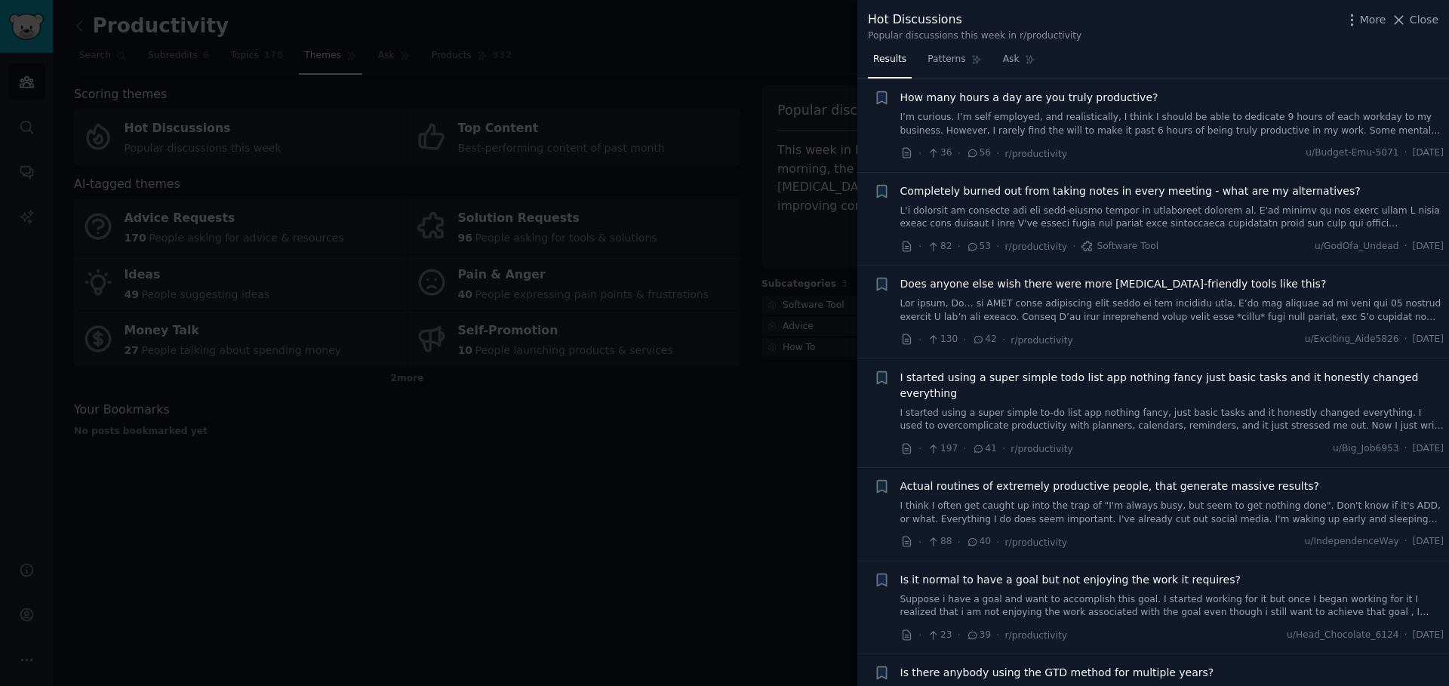
scroll to position [607, 0]
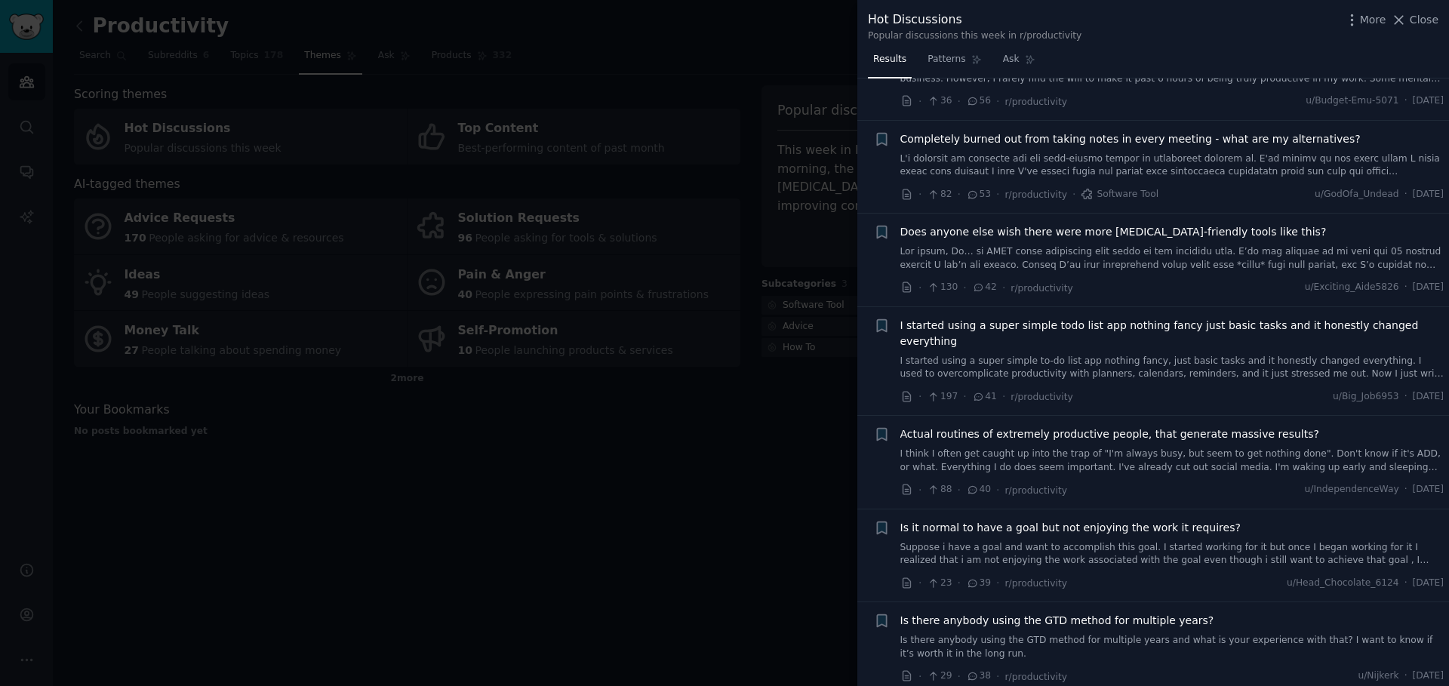
click at [755, 303] on div at bounding box center [724, 343] width 1449 height 686
